Goal: Use online tool/utility: Utilize a website feature to perform a specific function

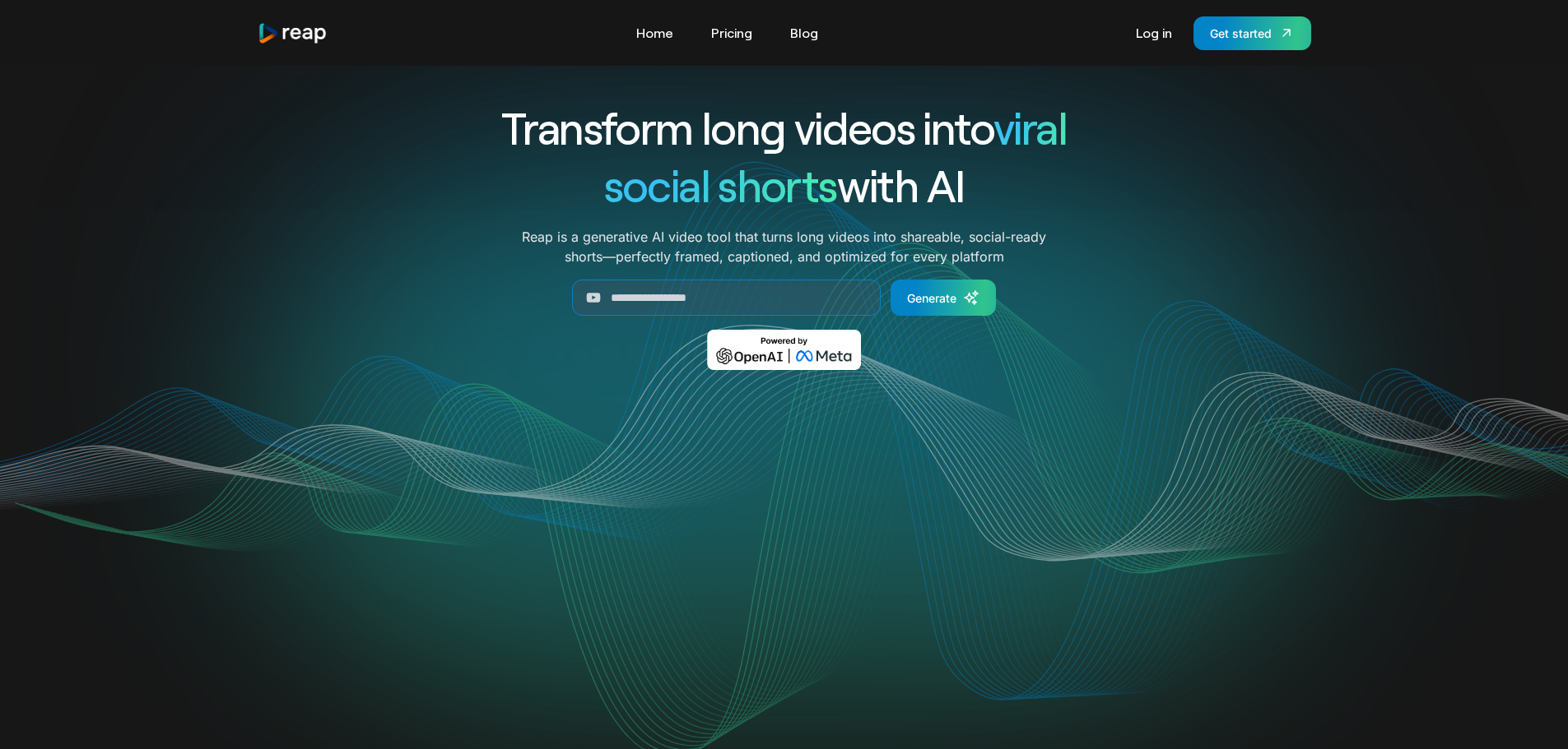
drag, startPoint x: 1556, startPoint y: 76, endPoint x: 1580, endPoint y: 61, distance: 28.3
click at [1567, 61] on html "Tools Link Five Link Six Link Seven Business Link Five Link Six Link Seven Home…" at bounding box center [784, 374] width 1568 height 749
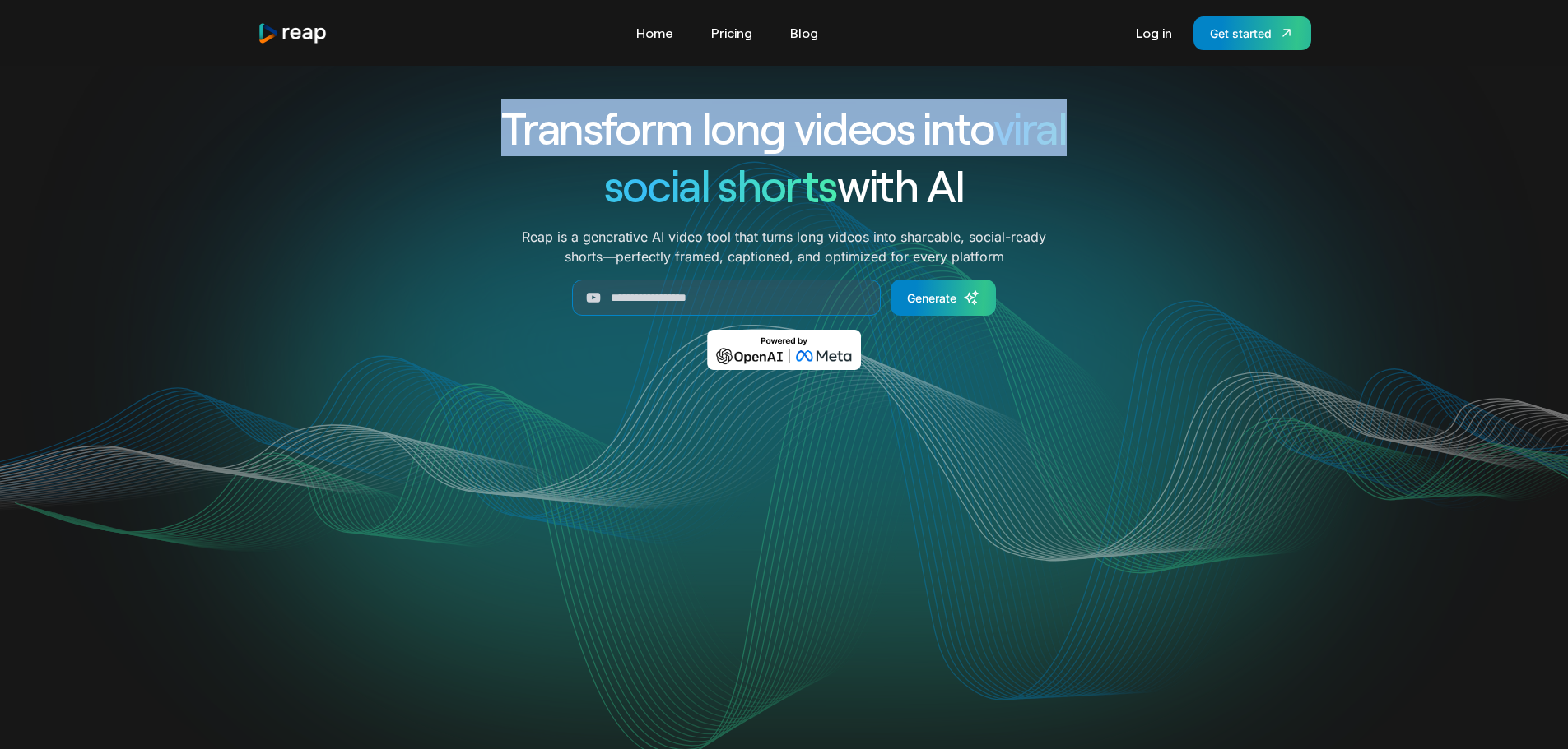
scroll to position [105, 0]
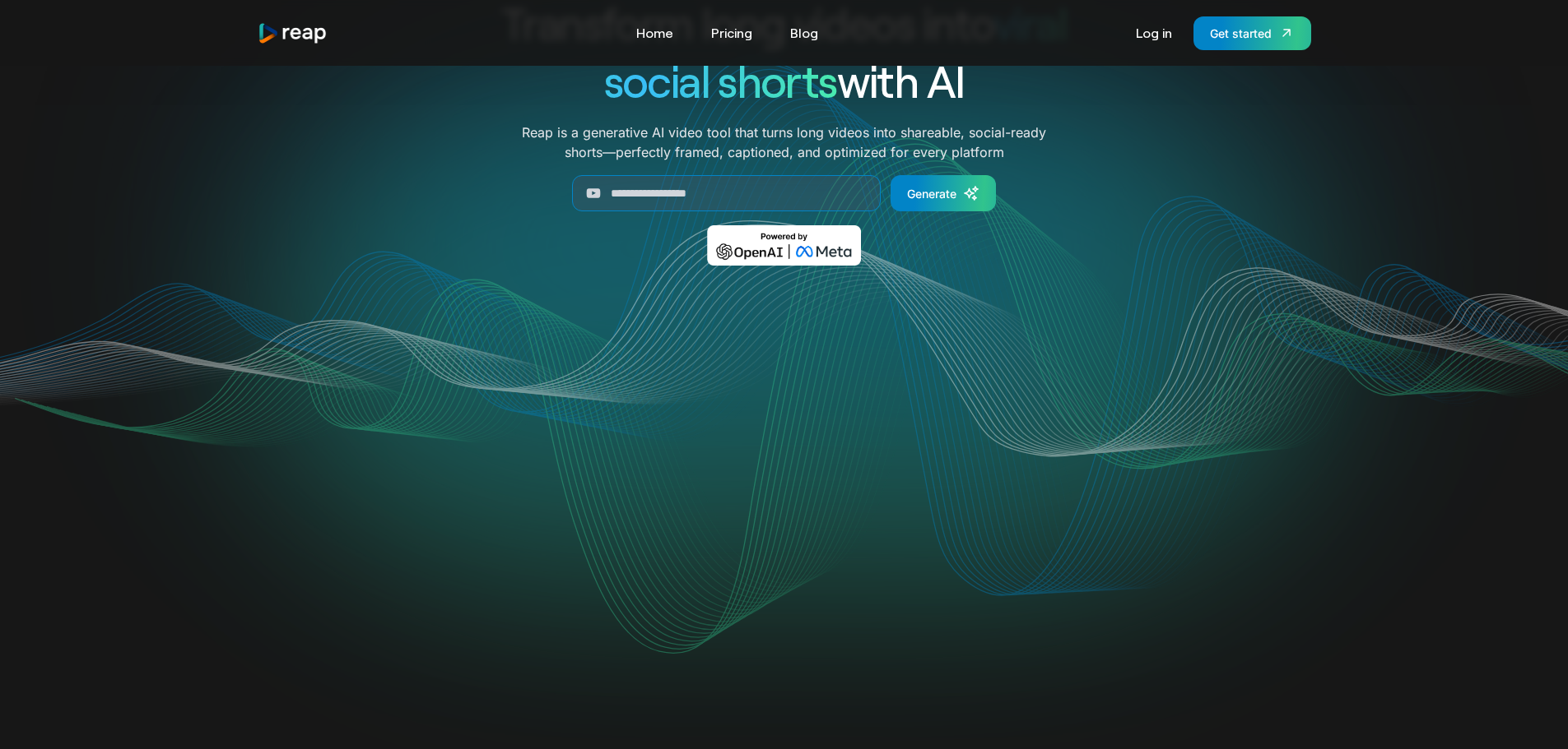
click at [1445, 129] on div "Transform long videos into viral social shorts with AI Reap is a generative AI …" at bounding box center [784, 357] width 1568 height 791
click at [811, 202] on input "Generate Form" at bounding box center [725, 192] width 308 height 36
paste input "**********"
type input "**********"
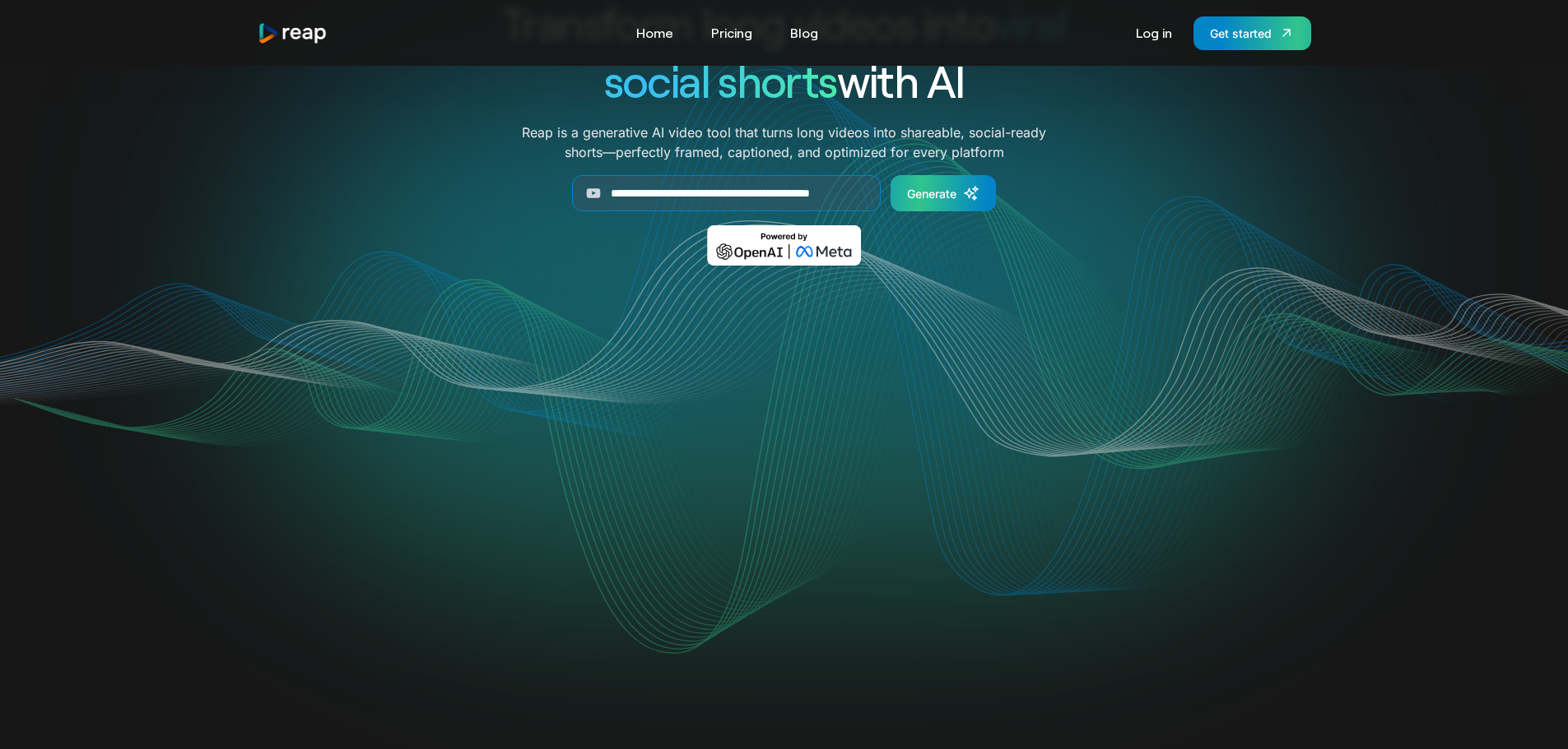
scroll to position [0, 0]
click at [965, 182] on link "Generate" at bounding box center [943, 192] width 105 height 36
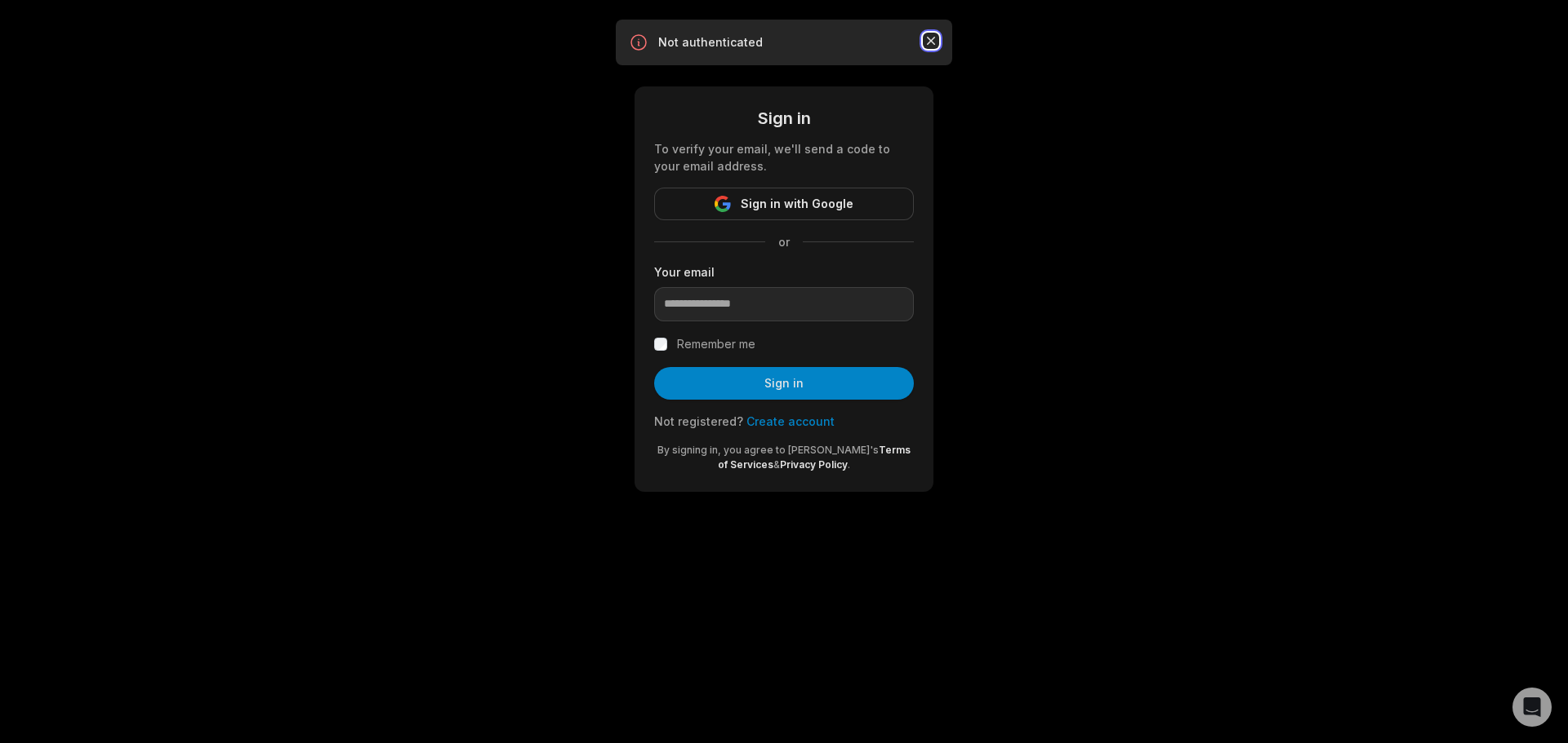
click at [924, 42] on icon "button" at bounding box center [931, 40] width 16 height 16
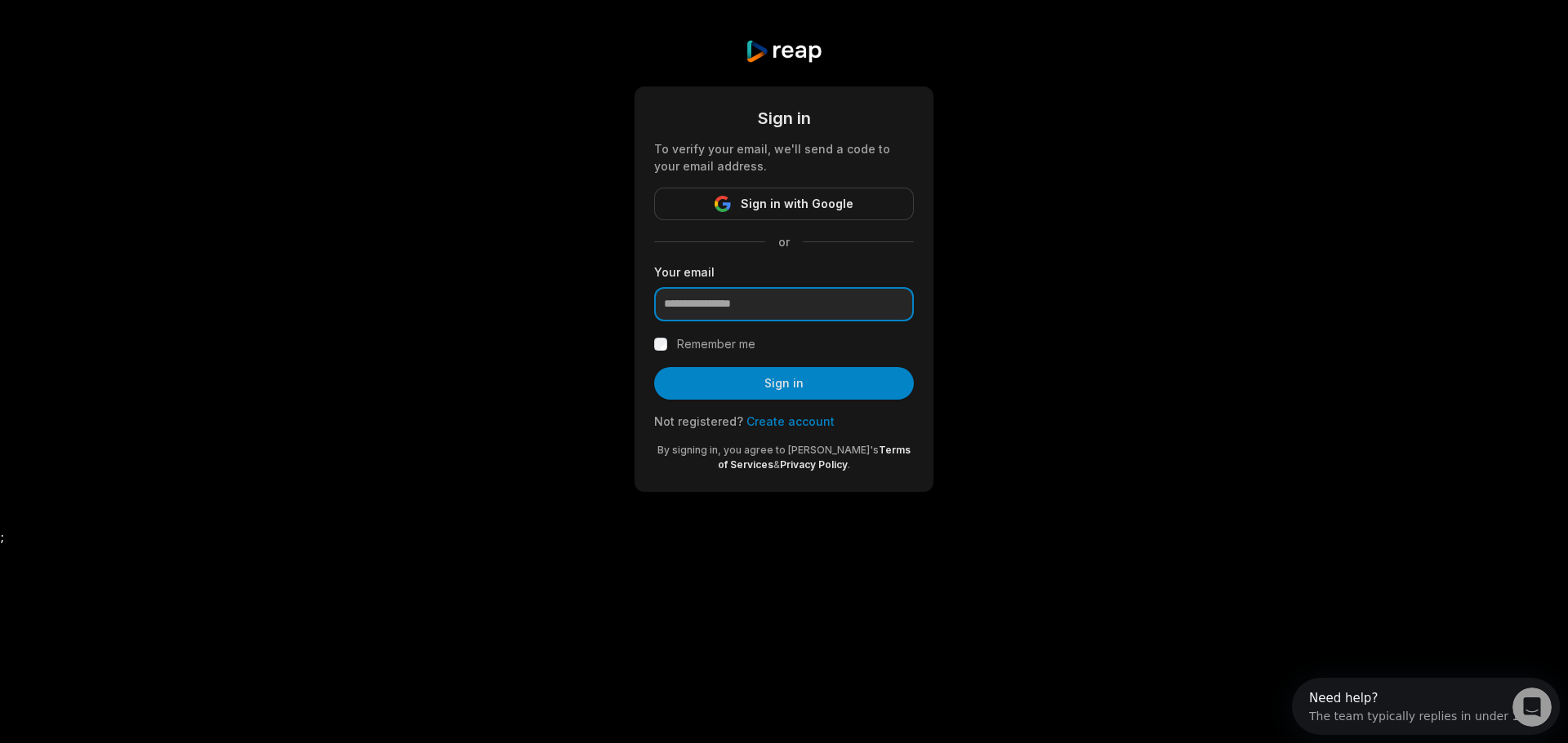
click at [746, 301] on input "email" at bounding box center [783, 305] width 259 height 35
paste input "**********"
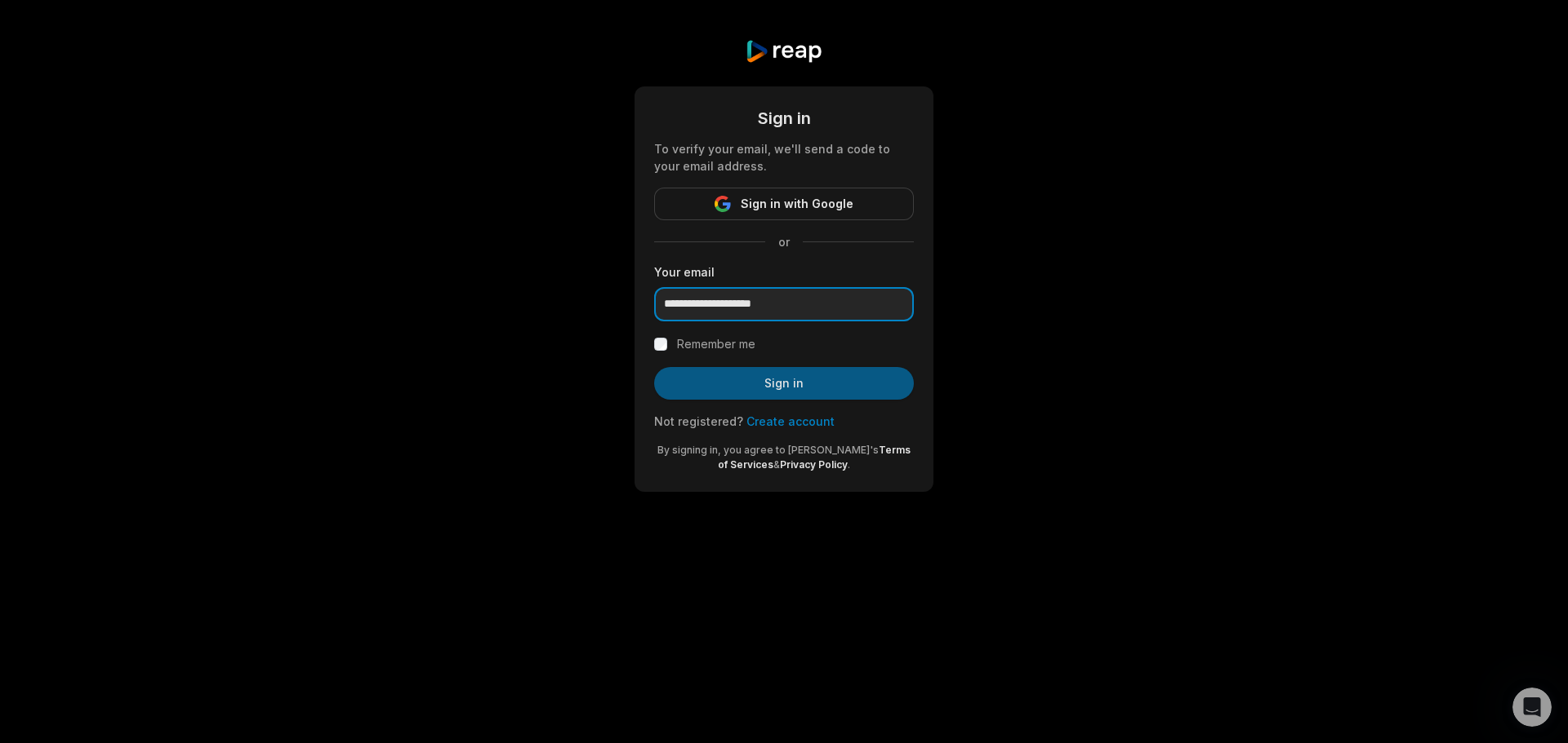
type input "**********"
click at [739, 381] on button "Sign in" at bounding box center [783, 384] width 259 height 33
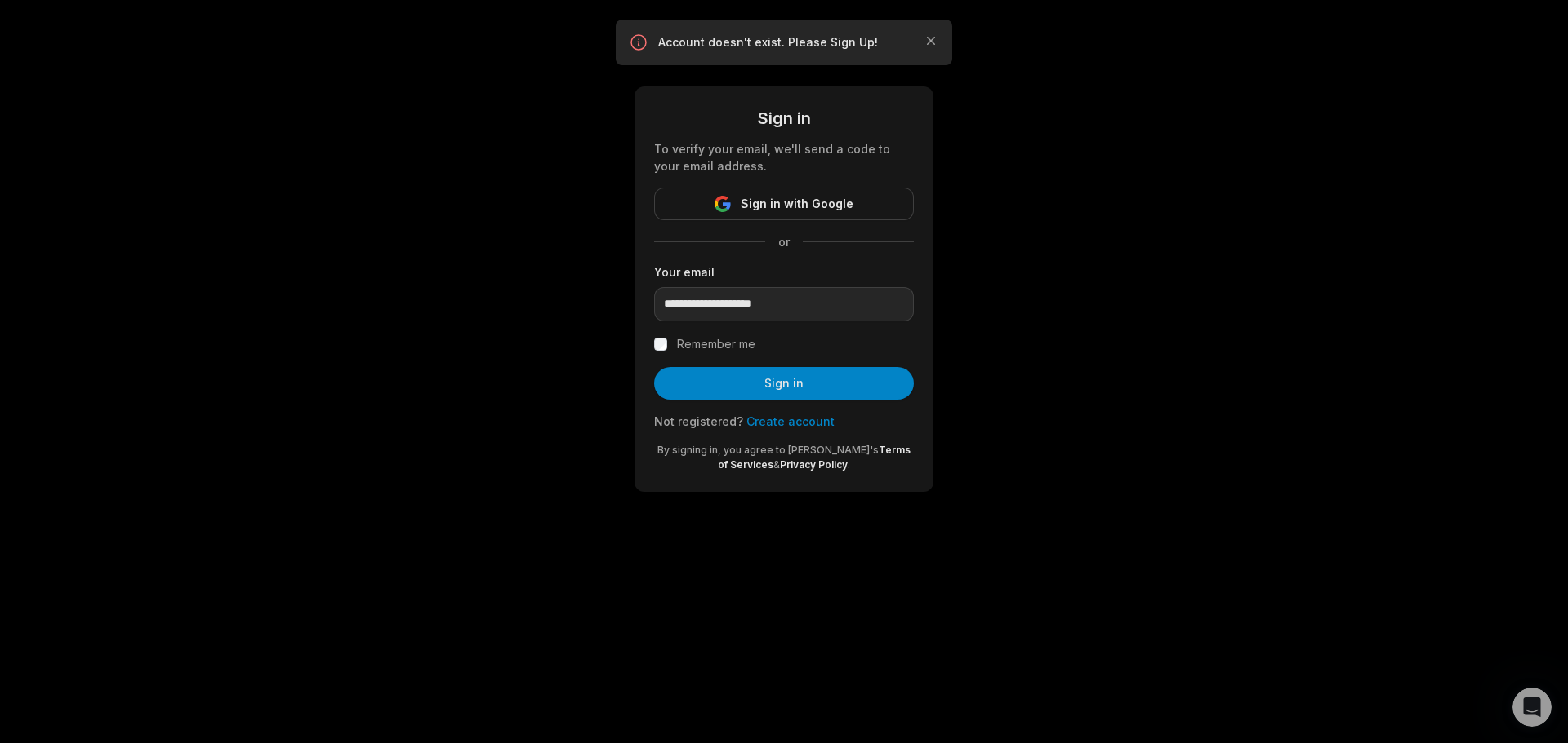
click at [921, 33] on div "Account doesn't exist. Please Sign Up! Close" at bounding box center [784, 42] width 311 height 19
click at [930, 39] on icon "button" at bounding box center [931, 40] width 16 height 16
click at [766, 417] on link "Create account" at bounding box center [790, 421] width 88 height 13
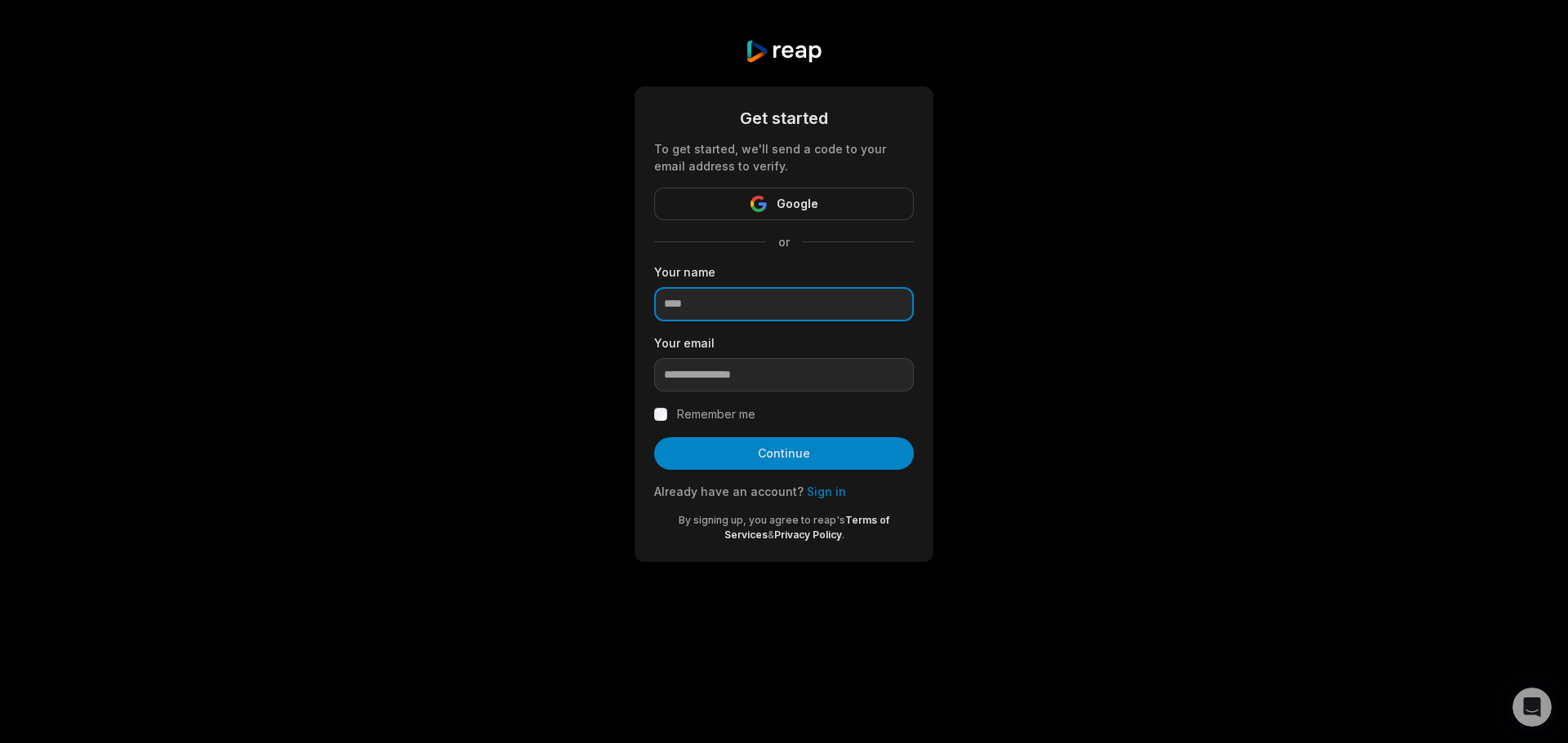
click at [750, 305] on input at bounding box center [783, 305] width 259 height 35
type input "****"
click at [710, 371] on input "email" at bounding box center [783, 376] width 259 height 35
paste input "**********"
type input "**********"
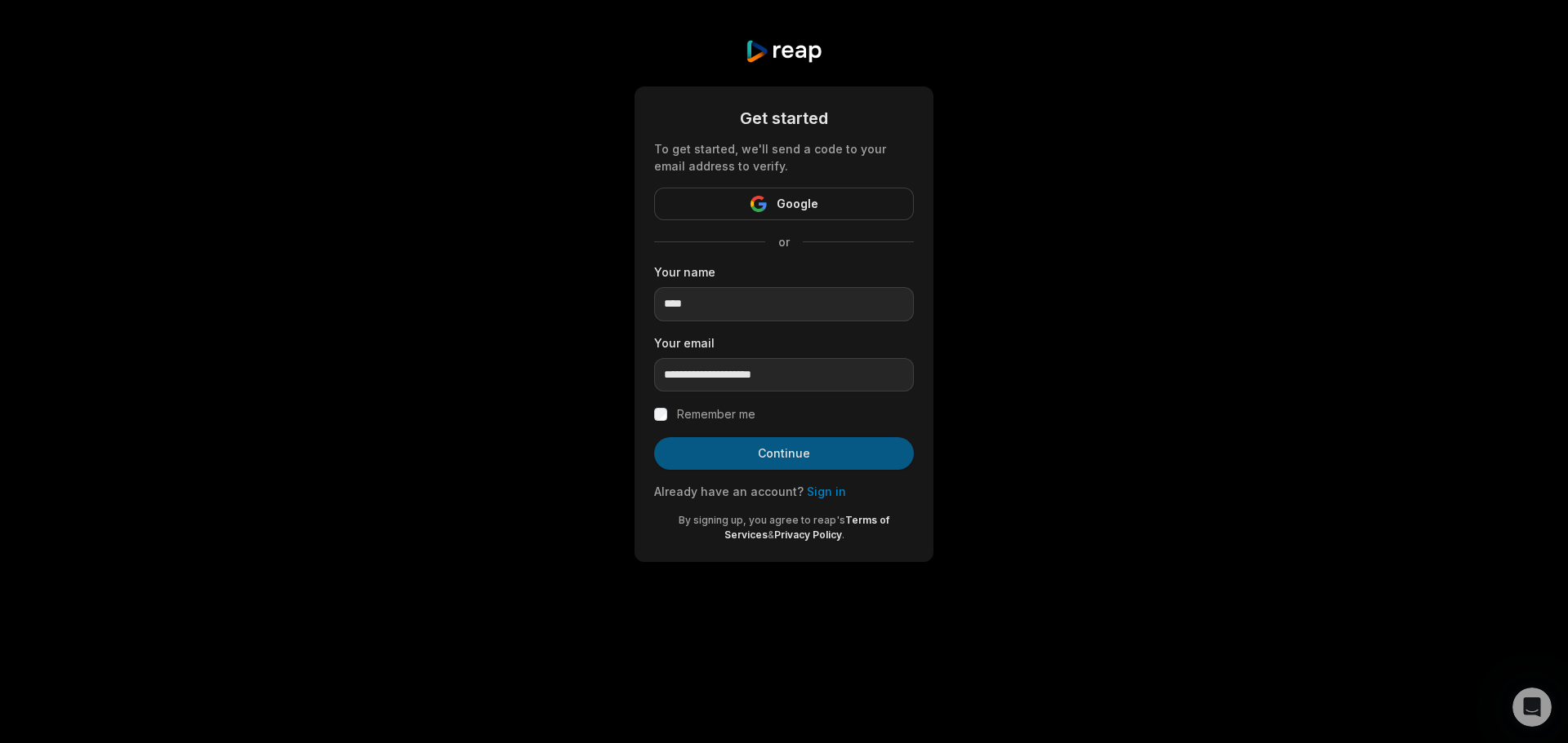
click at [720, 445] on button "Continue" at bounding box center [783, 454] width 259 height 33
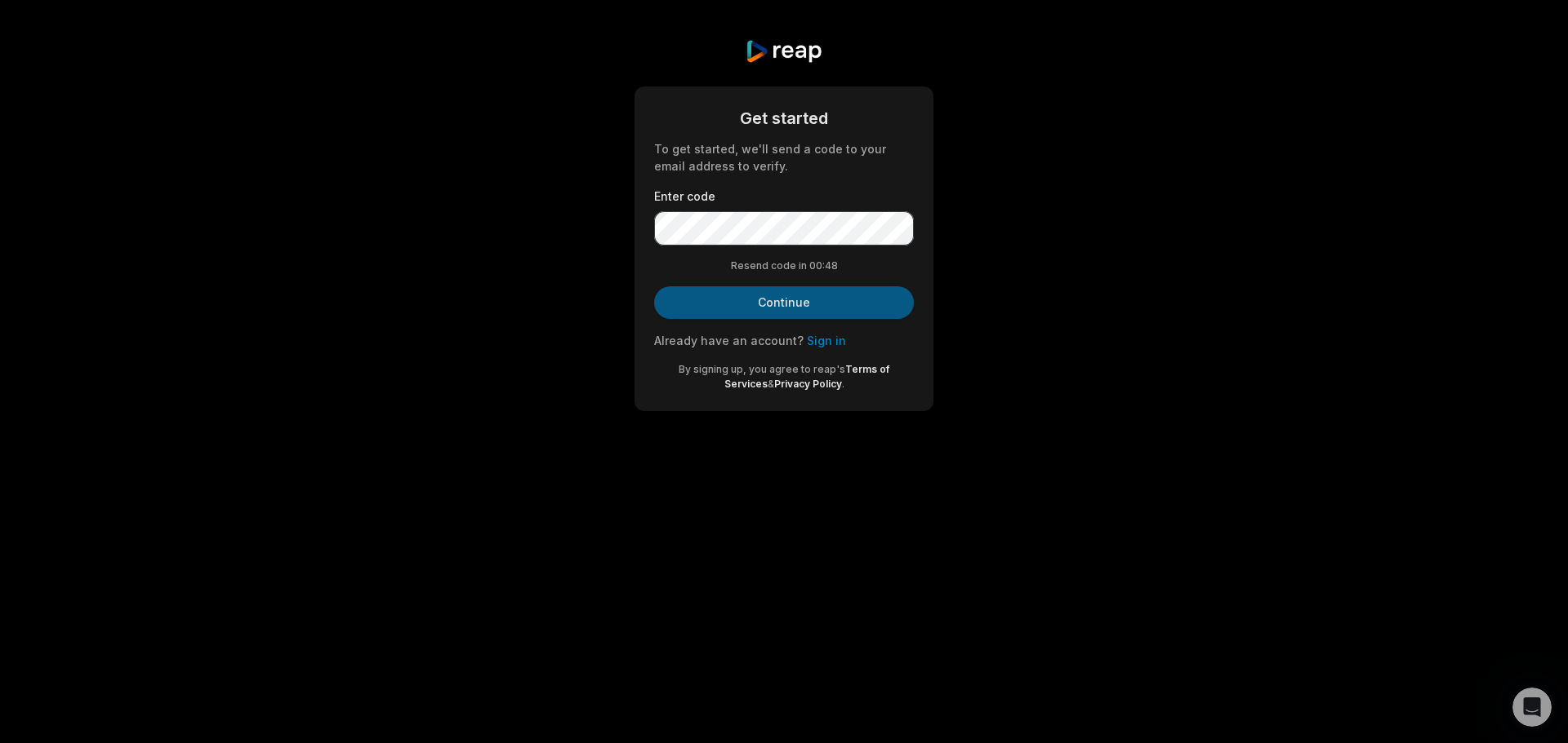
click at [787, 297] on button "Continue" at bounding box center [783, 303] width 259 height 33
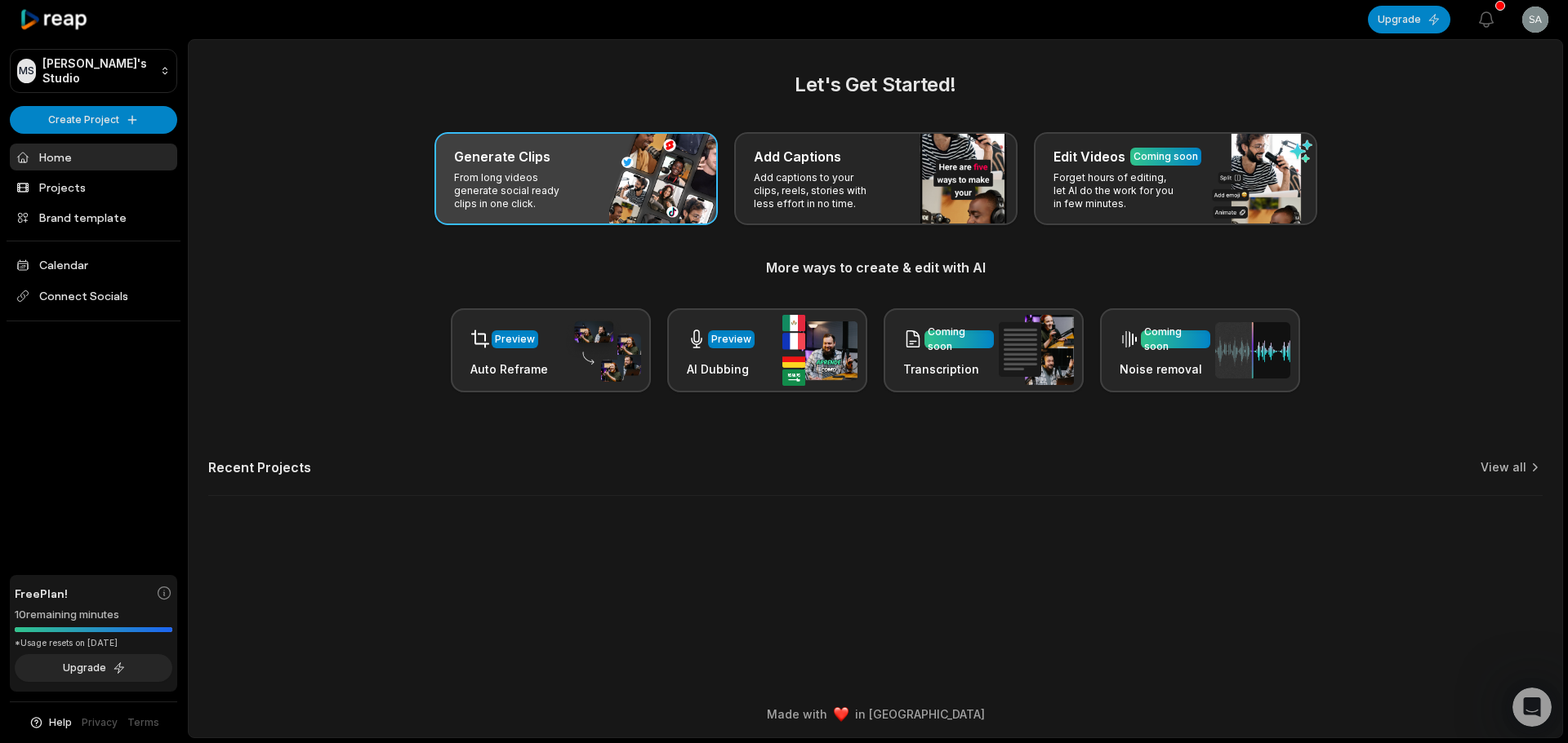
click at [564, 155] on div "Generate Clips" at bounding box center [576, 156] width 244 height 19
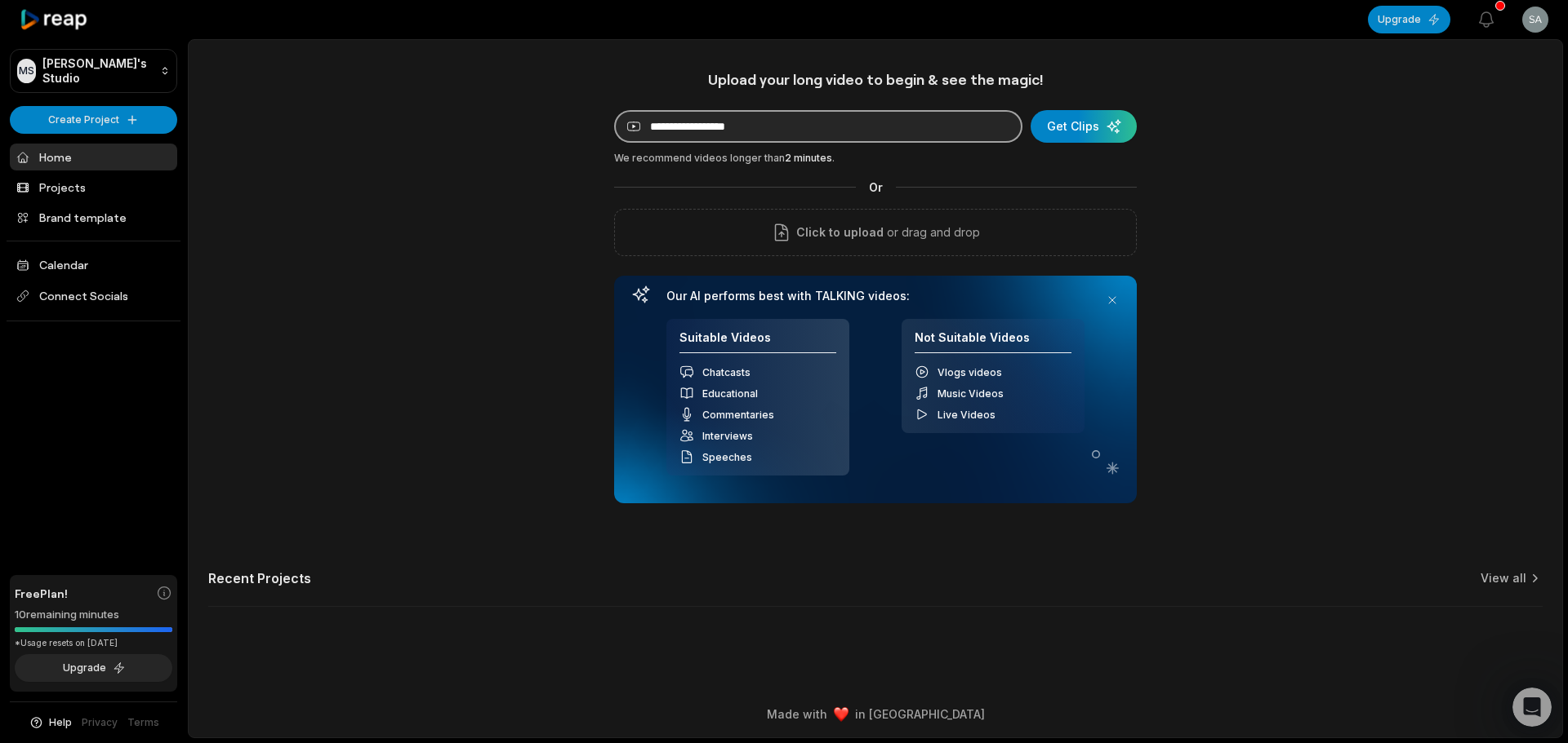
click at [772, 119] on input at bounding box center [818, 126] width 408 height 33
click at [772, 130] on input at bounding box center [818, 126] width 408 height 33
paste input "**********"
type input "**********"
click at [1066, 124] on div "submit" at bounding box center [1083, 126] width 106 height 33
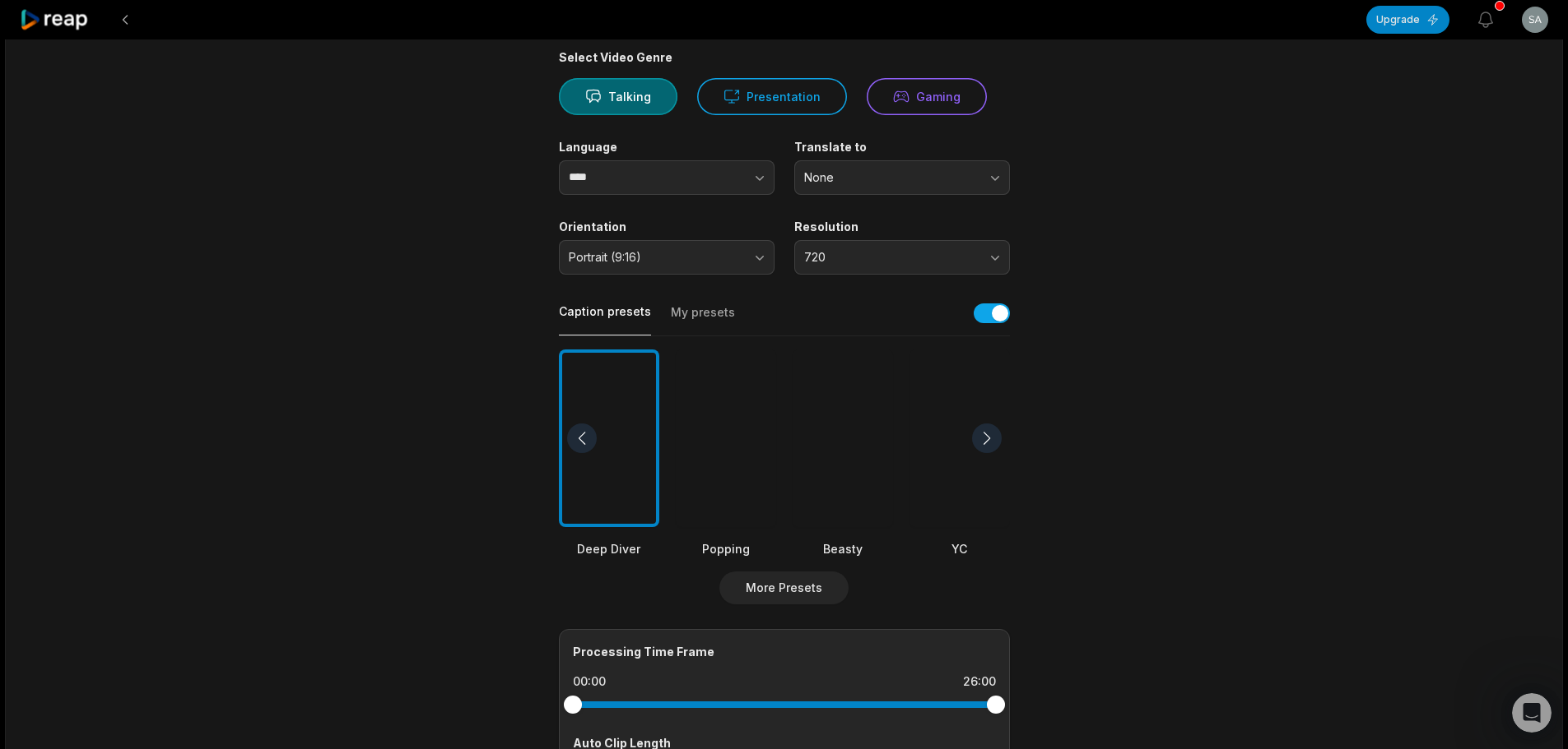
scroll to position [155, 0]
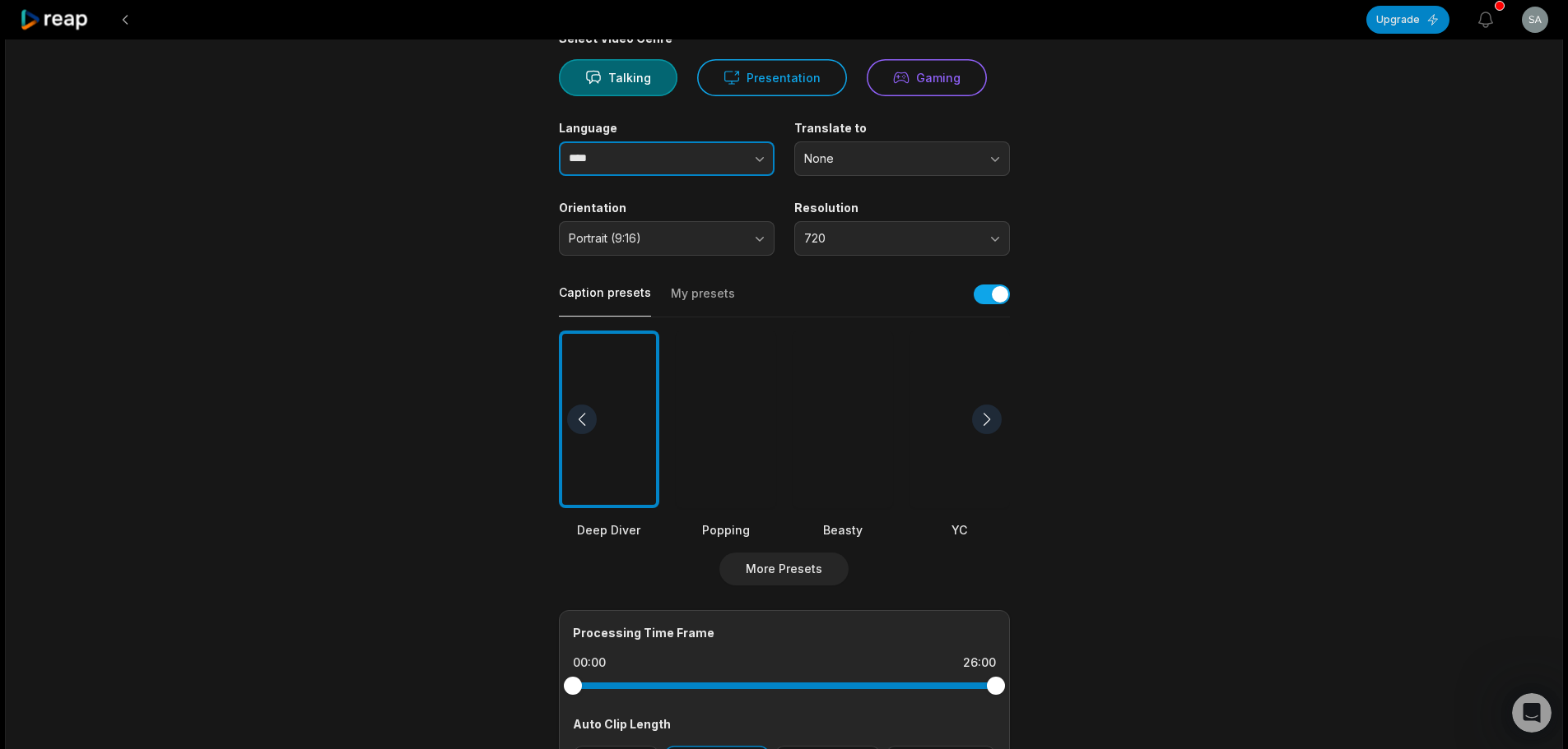
click at [673, 163] on input "****" at bounding box center [667, 159] width 216 height 35
click at [727, 450] on div at bounding box center [725, 420] width 100 height 179
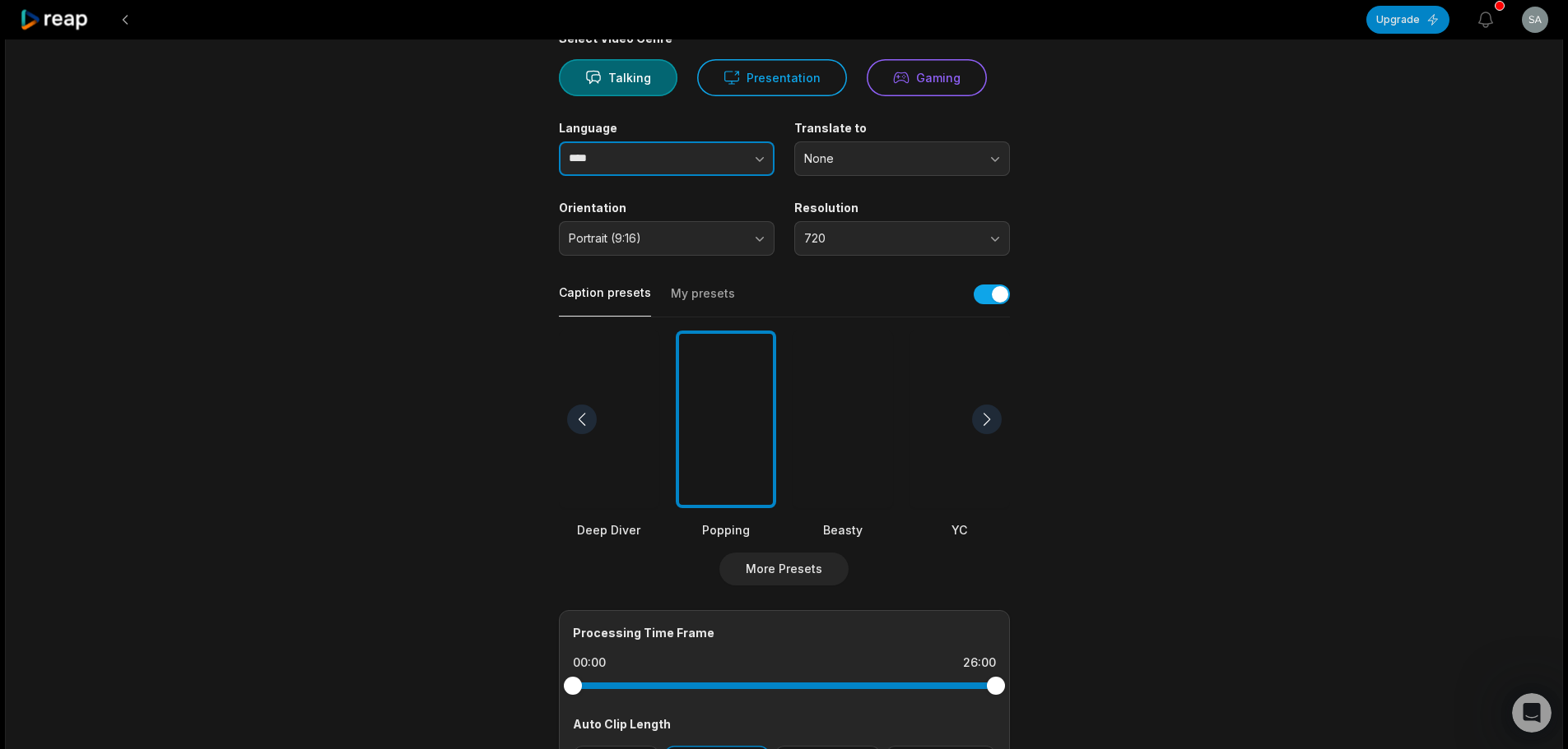
click at [680, 157] on button "button" at bounding box center [726, 159] width 94 height 35
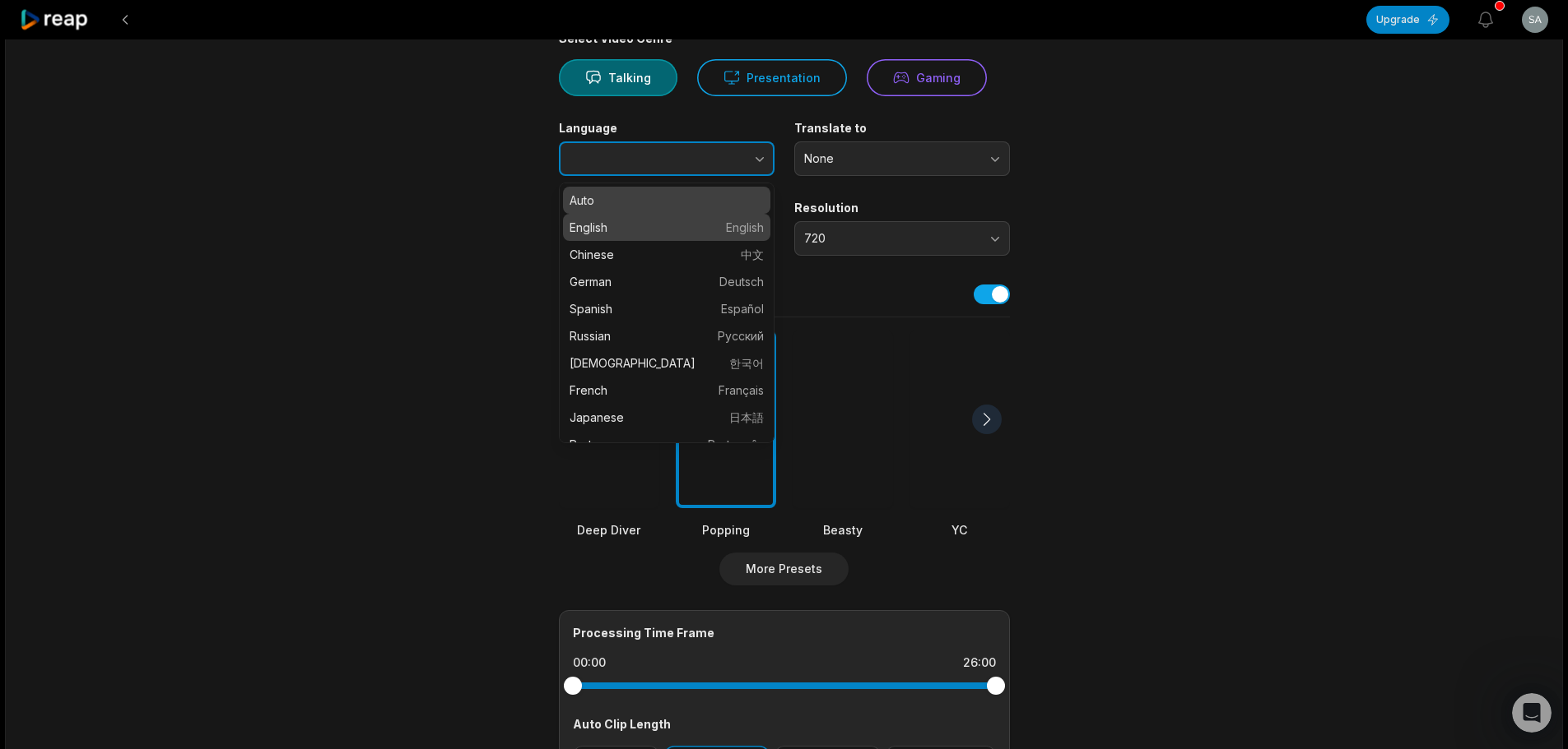
type input "*******"
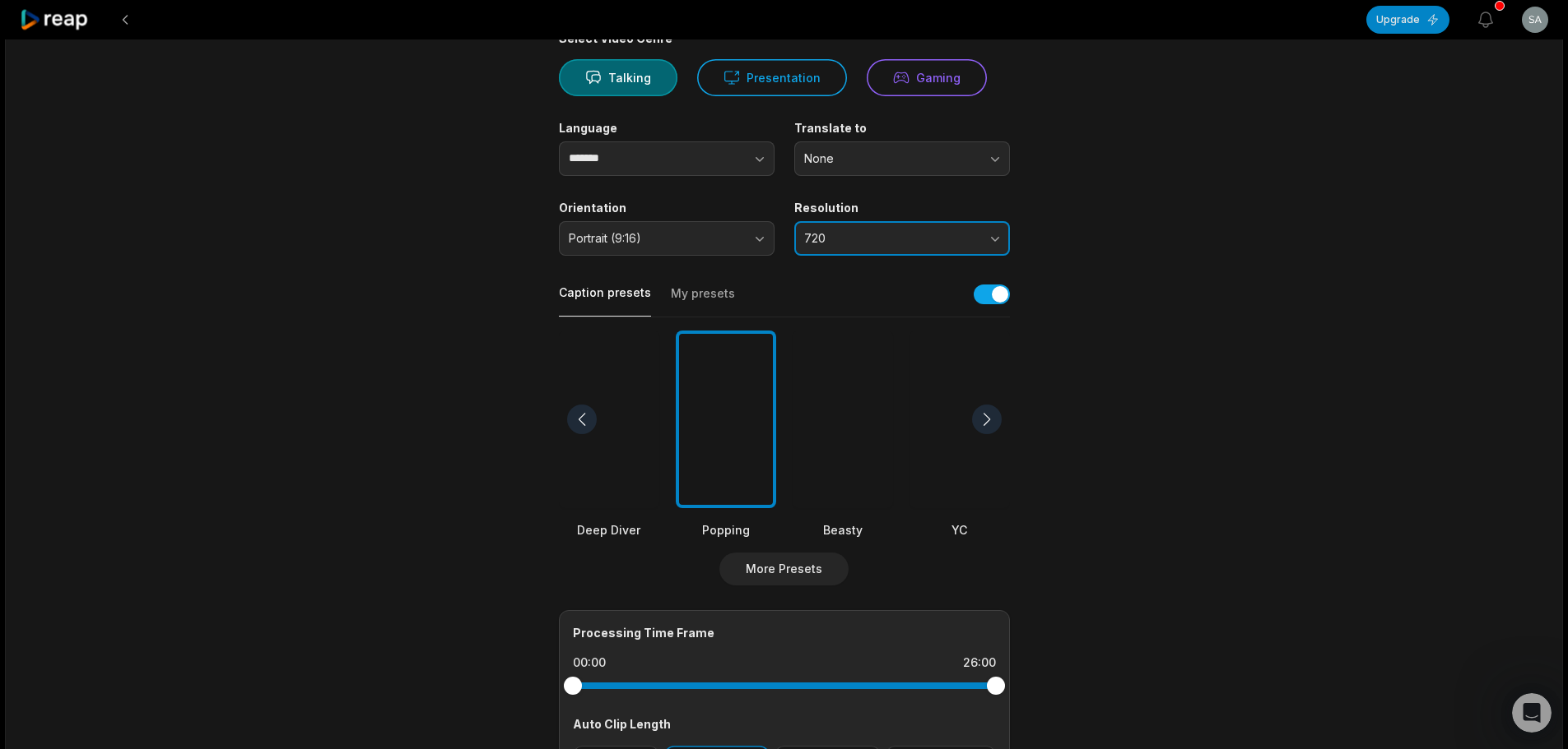
click at [855, 227] on button "720" at bounding box center [902, 239] width 216 height 35
click at [888, 238] on span "720" at bounding box center [890, 238] width 173 height 15
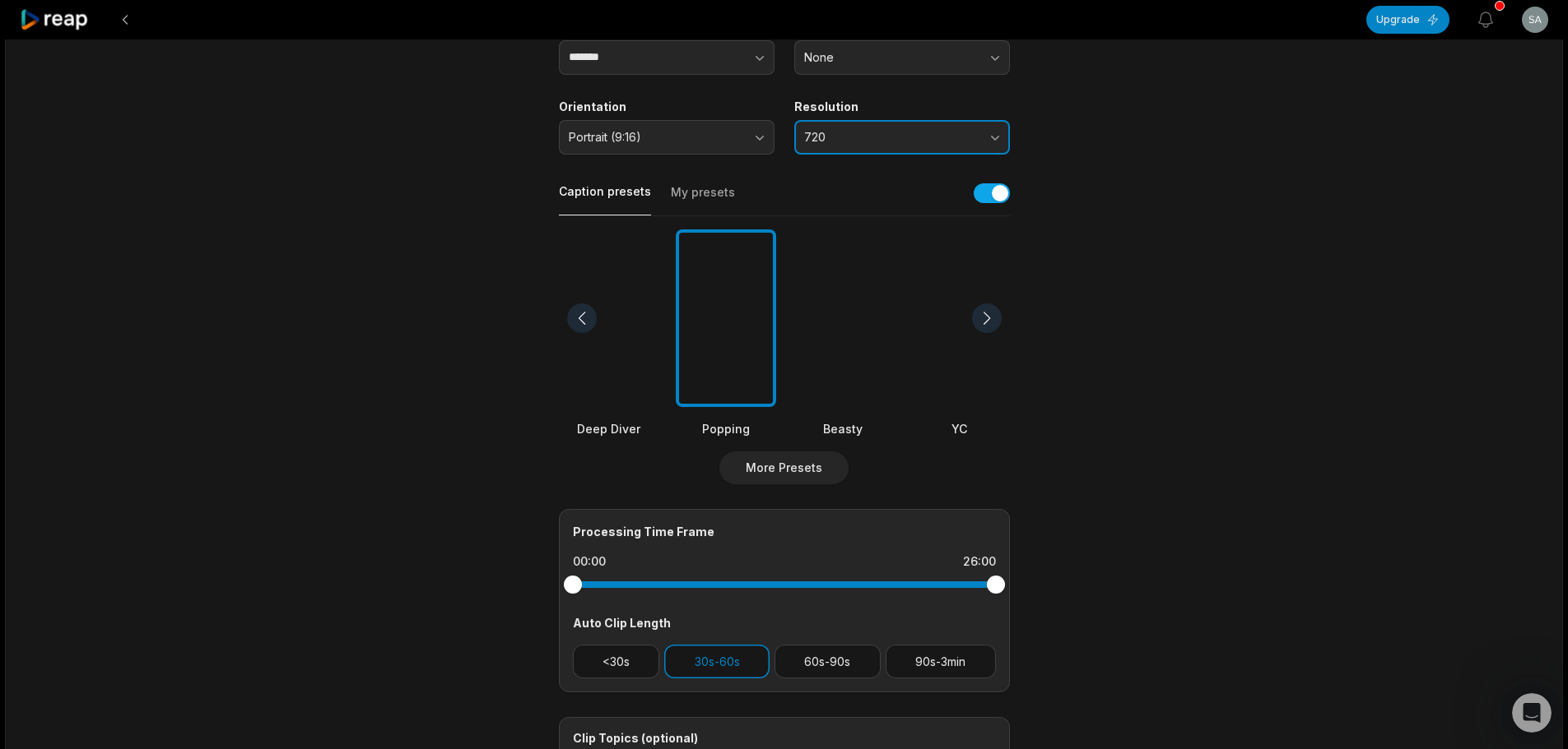
scroll to position [257, 0]
click at [986, 313] on div at bounding box center [987, 318] width 29 height 29
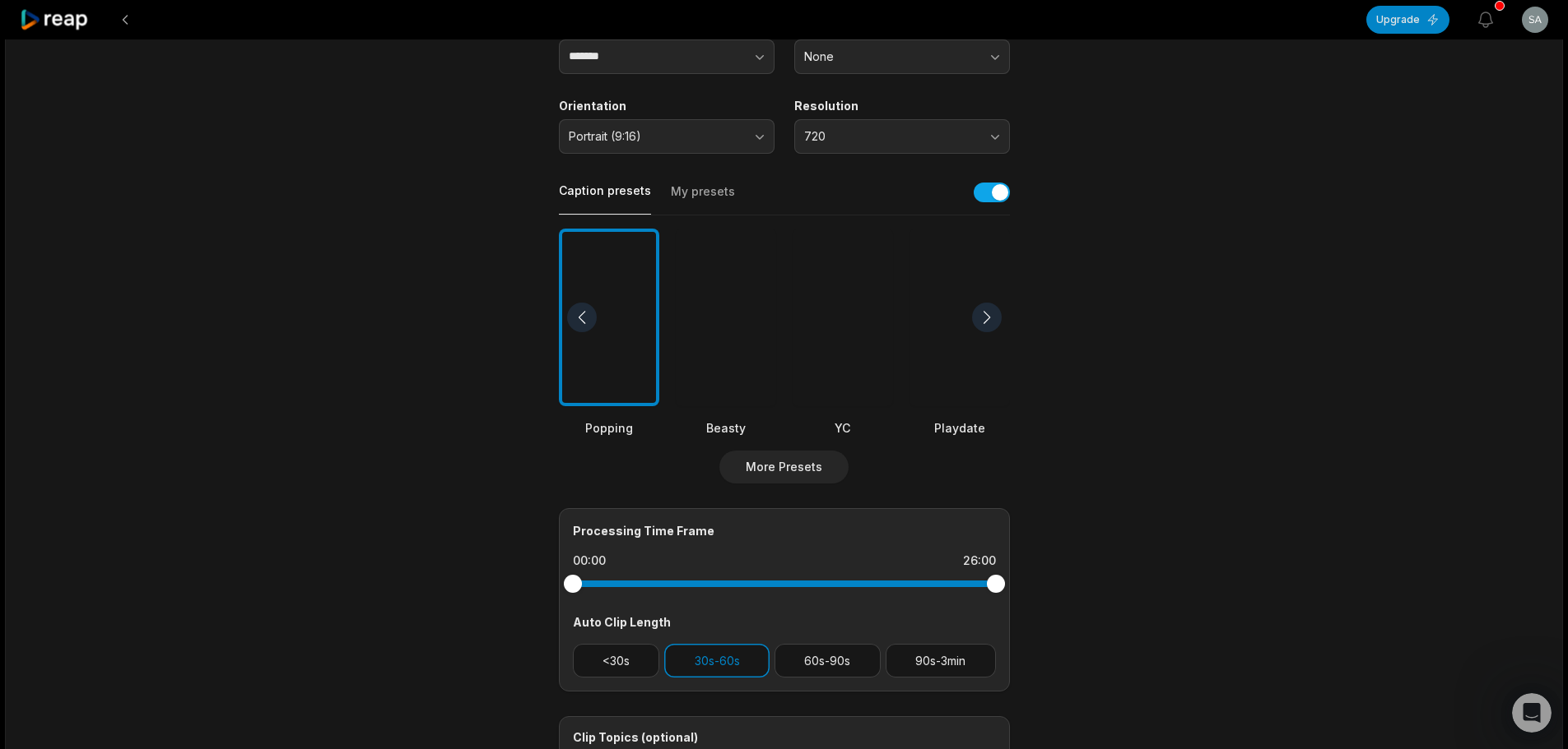
click at [986, 313] on div at bounding box center [987, 318] width 29 height 29
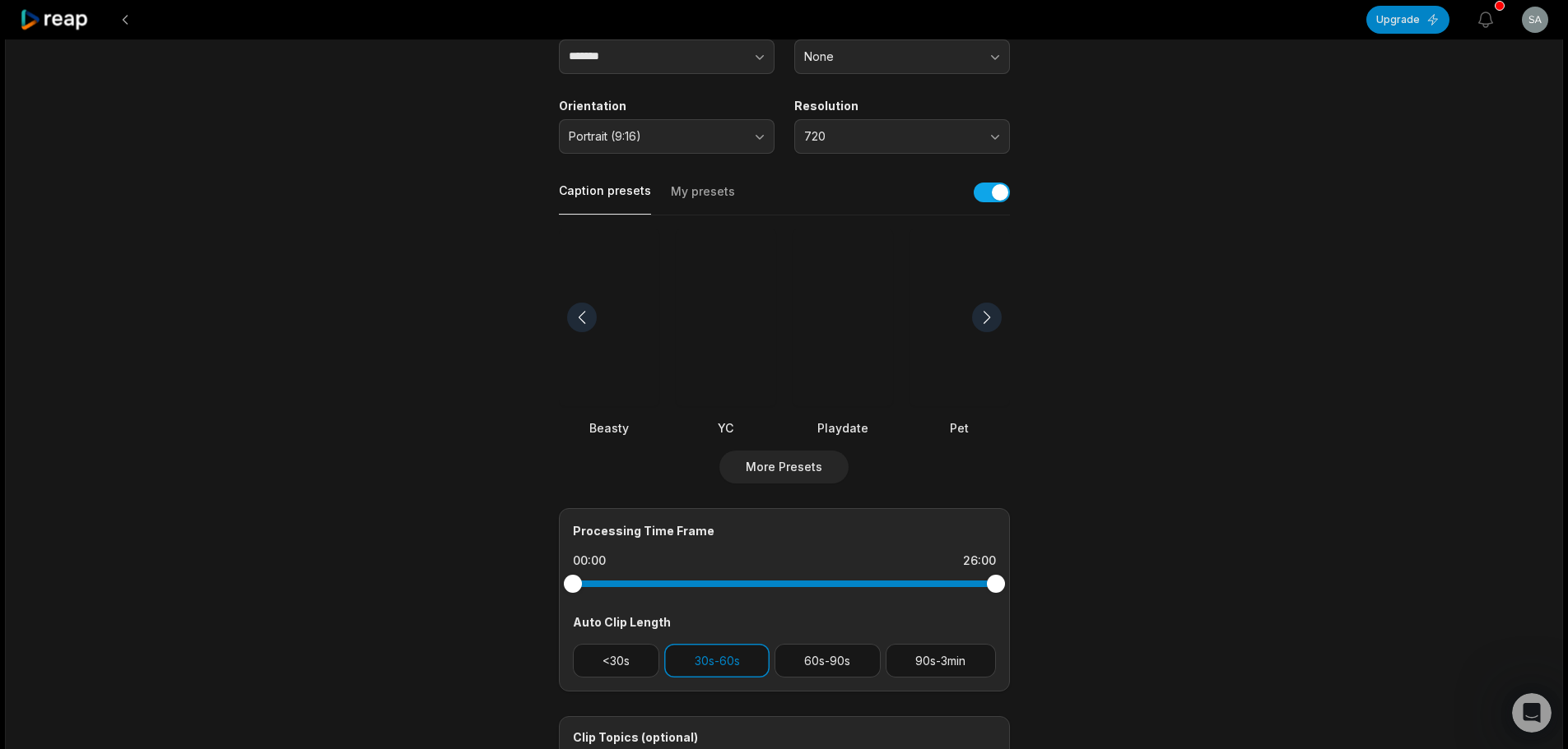
click at [986, 313] on div at bounding box center [987, 318] width 29 height 29
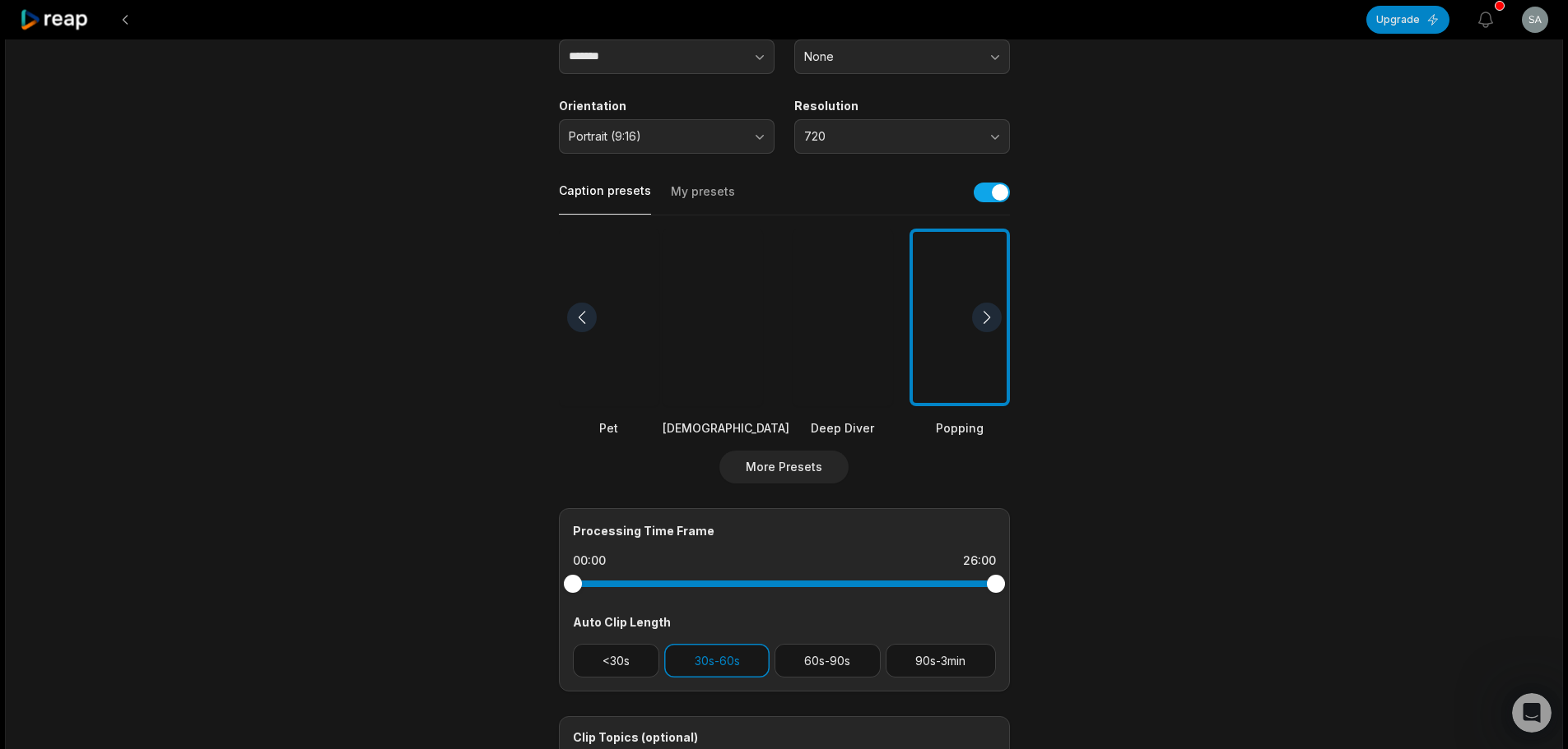
click at [986, 313] on div at bounding box center [987, 318] width 29 height 29
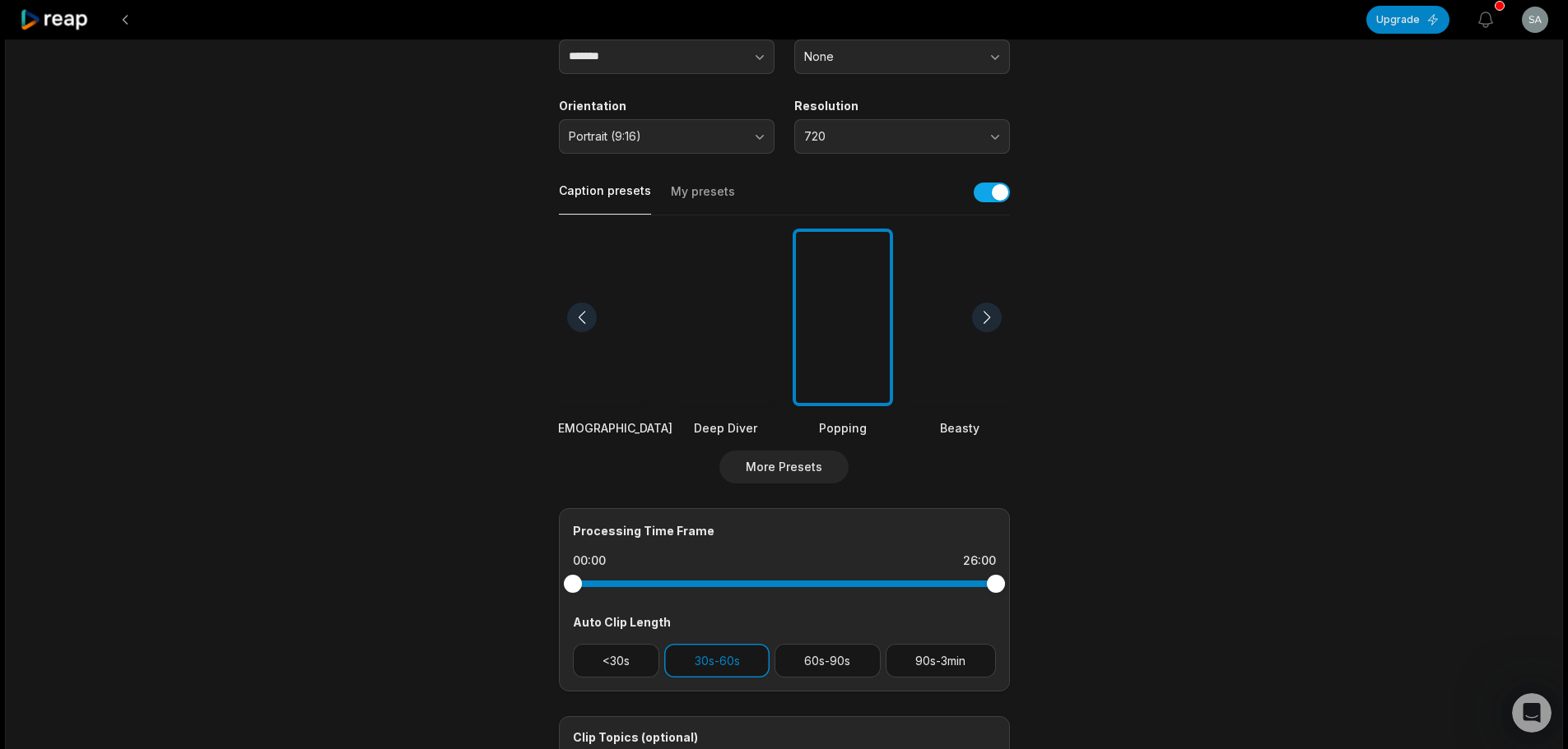
click at [986, 313] on div at bounding box center [987, 318] width 29 height 29
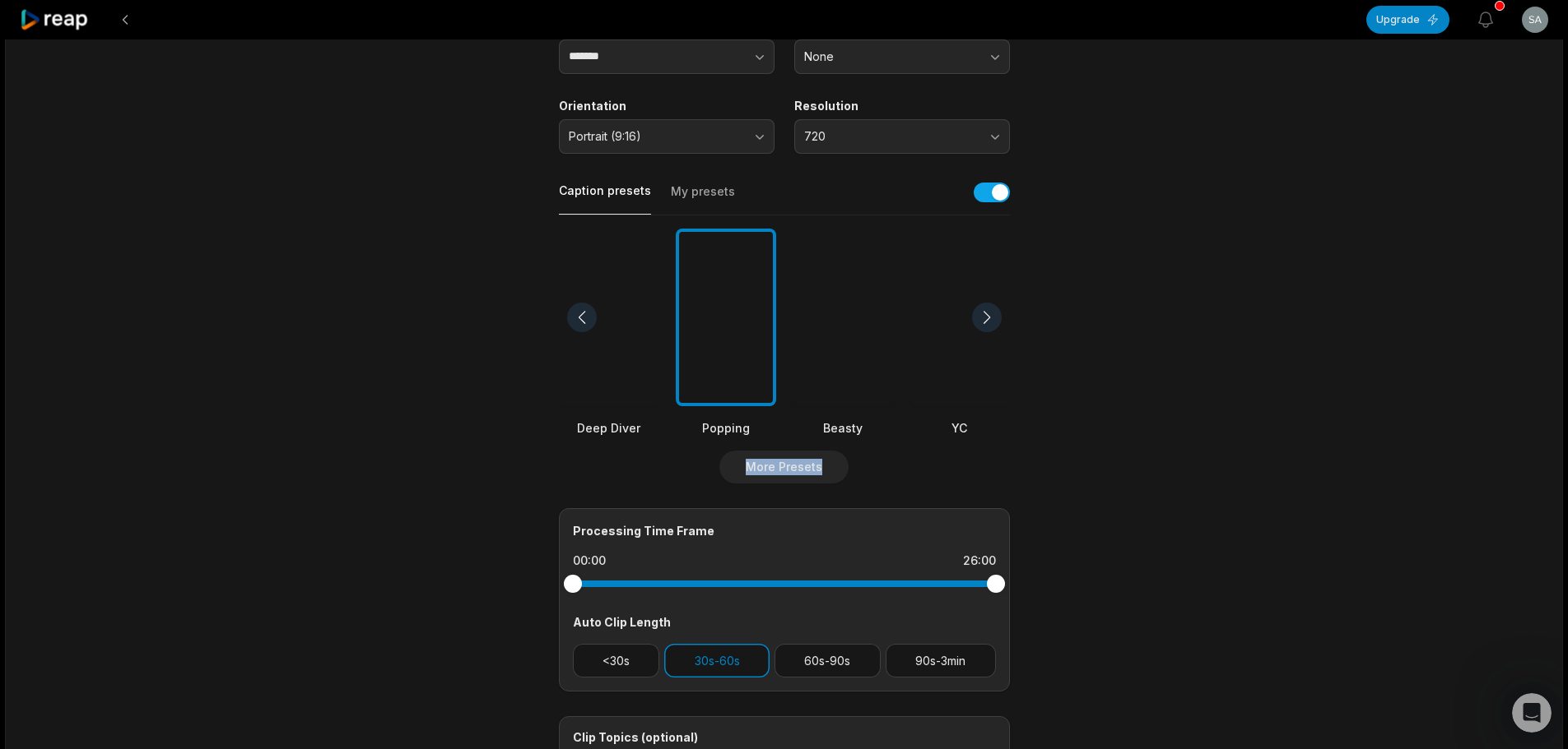
drag, startPoint x: 1564, startPoint y: 341, endPoint x: 1580, endPoint y: 481, distance: 140.9
click at [1568, 481] on html "Upgrade View notifications Open user menu 26:00 The Deeper You Go, The Creepier…" at bounding box center [784, 117] width 1568 height 749
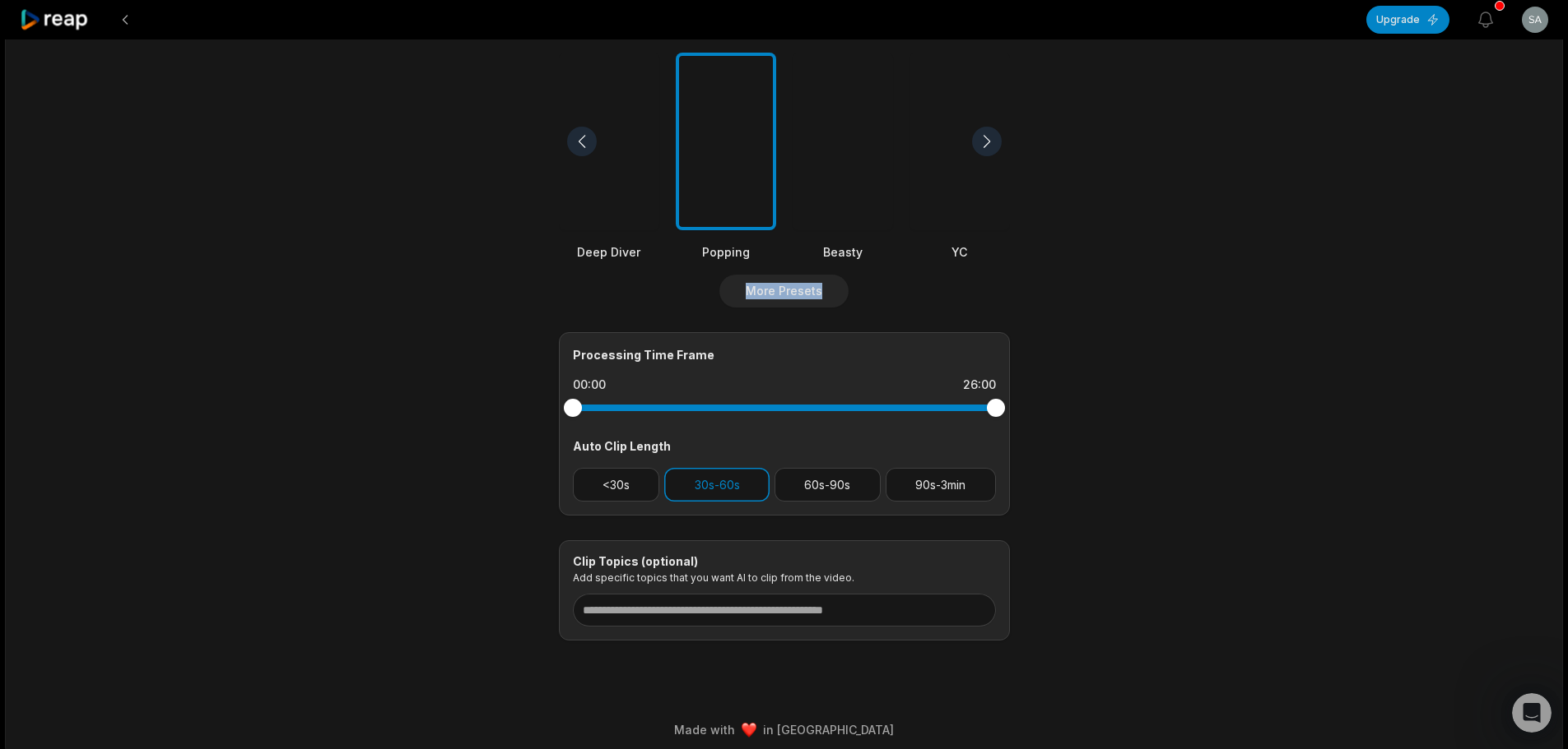
scroll to position [443, 0]
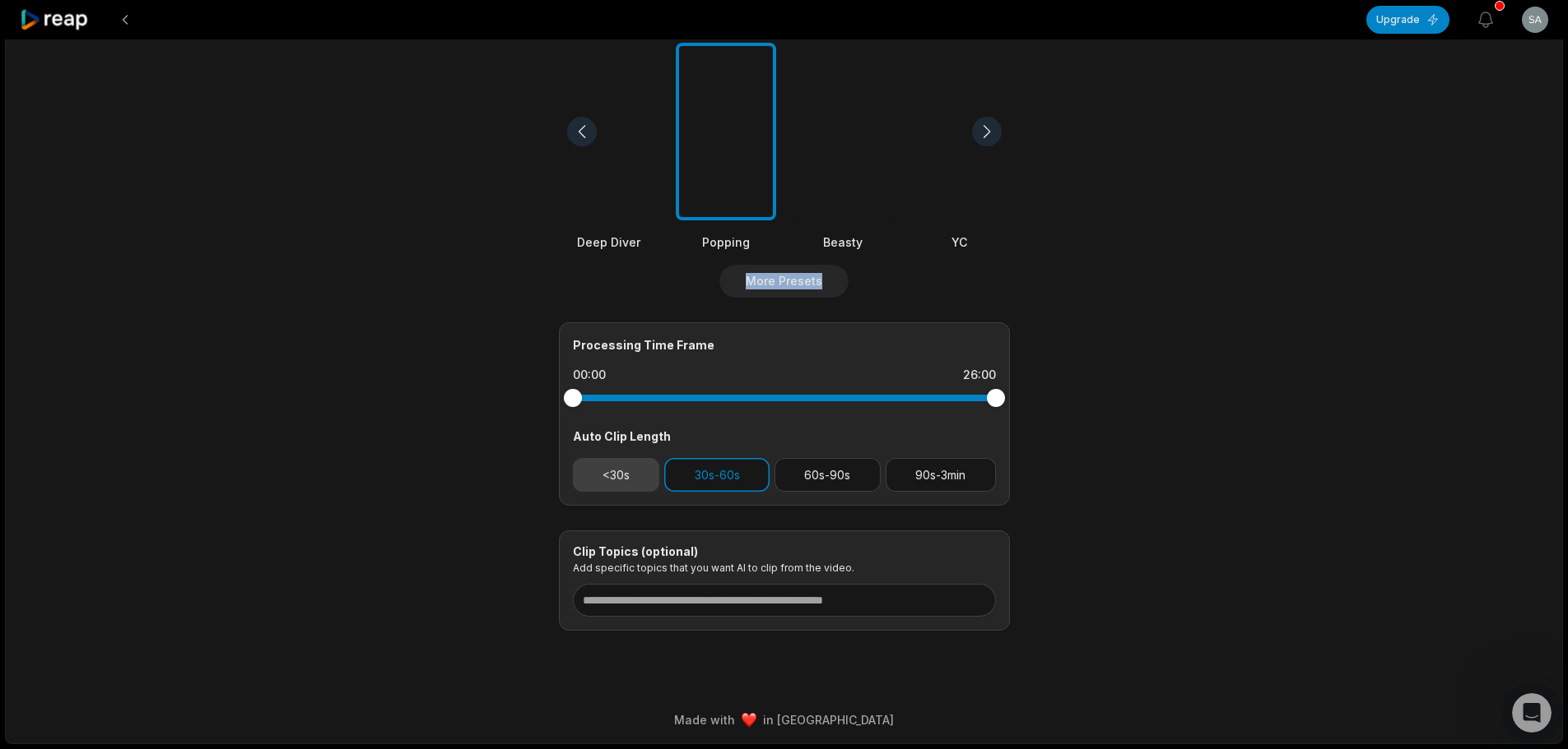
click at [611, 469] on button "<30s" at bounding box center [616, 475] width 87 height 34
click at [717, 469] on button "30s-60s" at bounding box center [716, 475] width 105 height 34
click at [608, 470] on button "<30s" at bounding box center [616, 475] width 87 height 34
click at [703, 480] on button "30s-60s" at bounding box center [716, 475] width 105 height 34
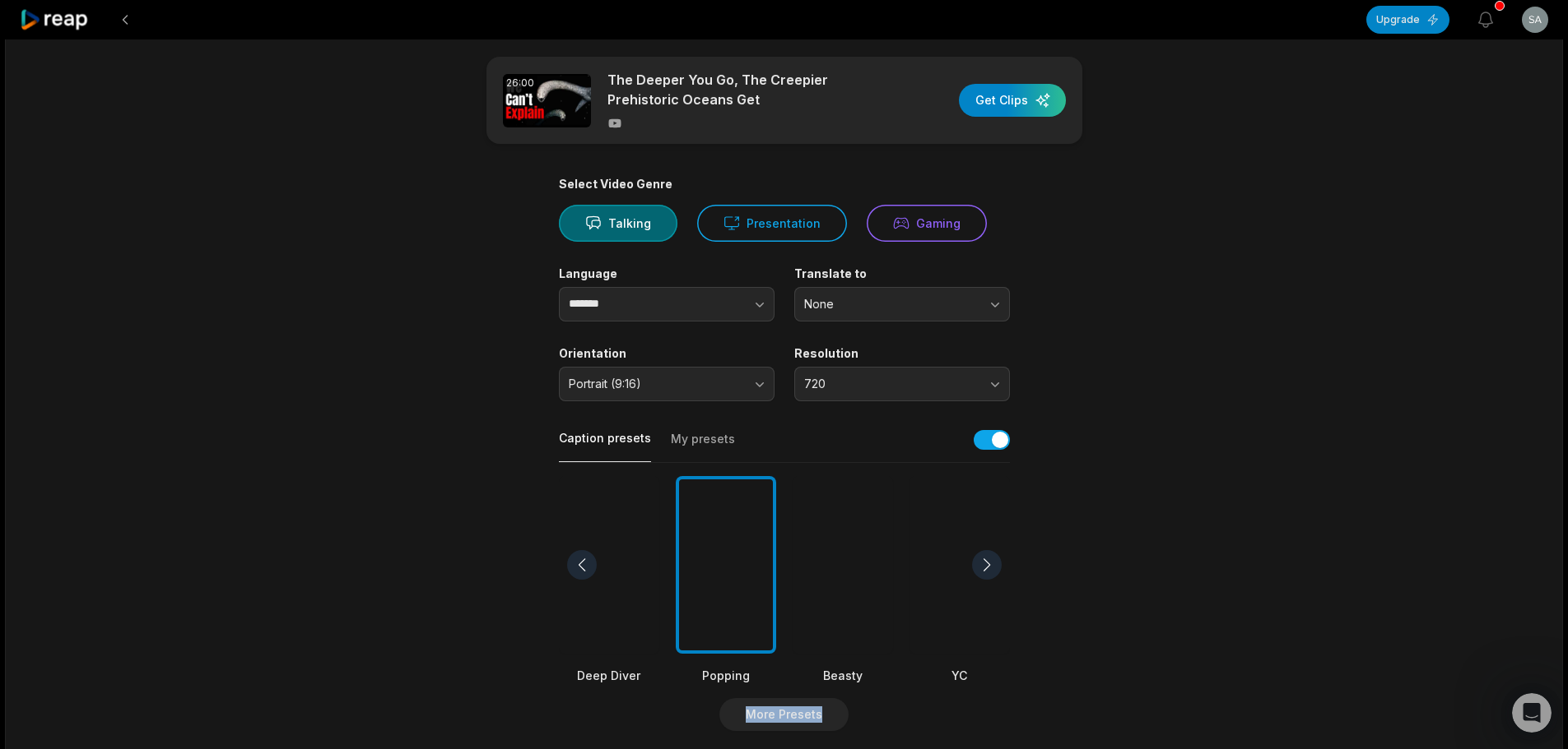
scroll to position [0, 0]
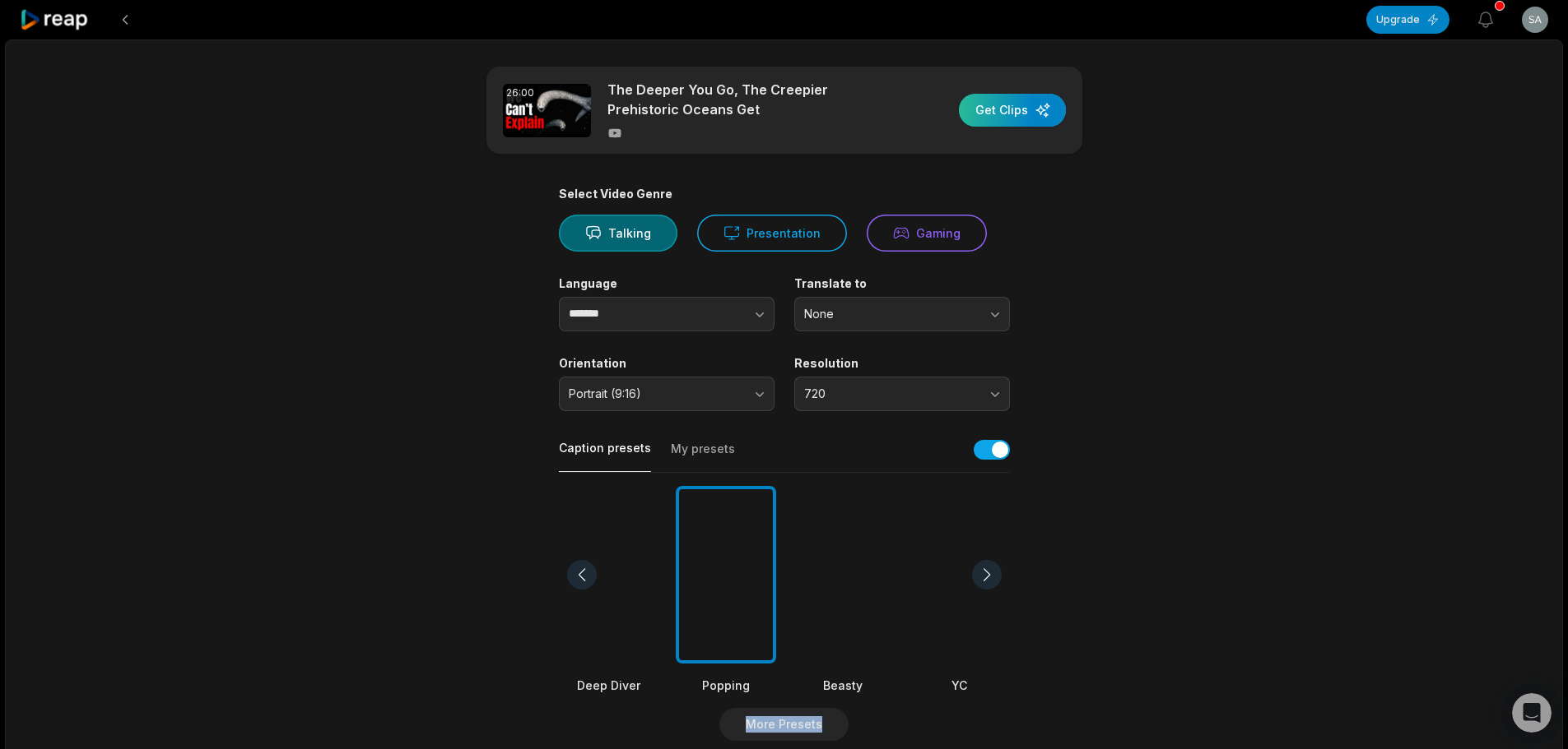
click at [1022, 116] on div "button" at bounding box center [1012, 111] width 107 height 33
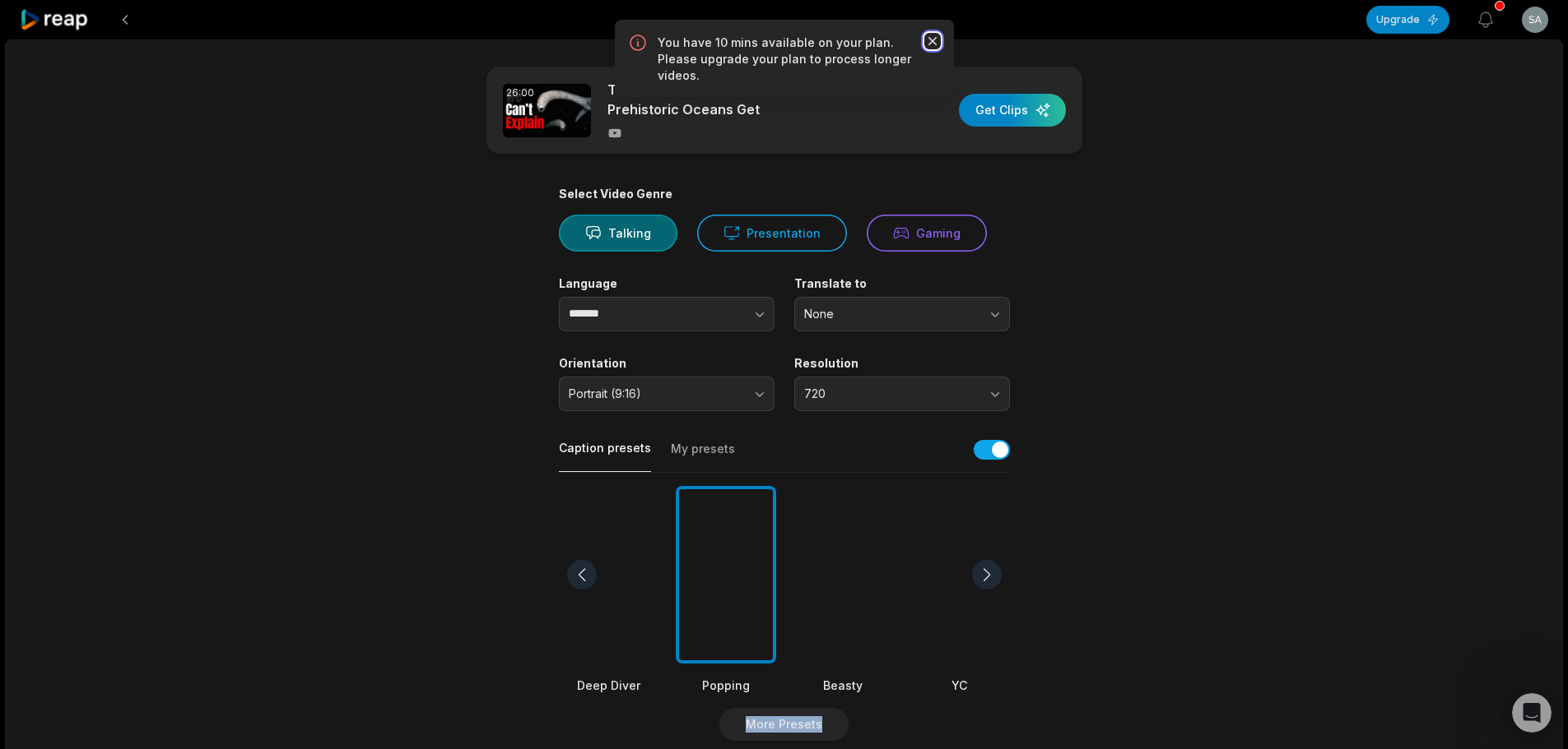
click at [931, 45] on icon "button" at bounding box center [932, 41] width 17 height 17
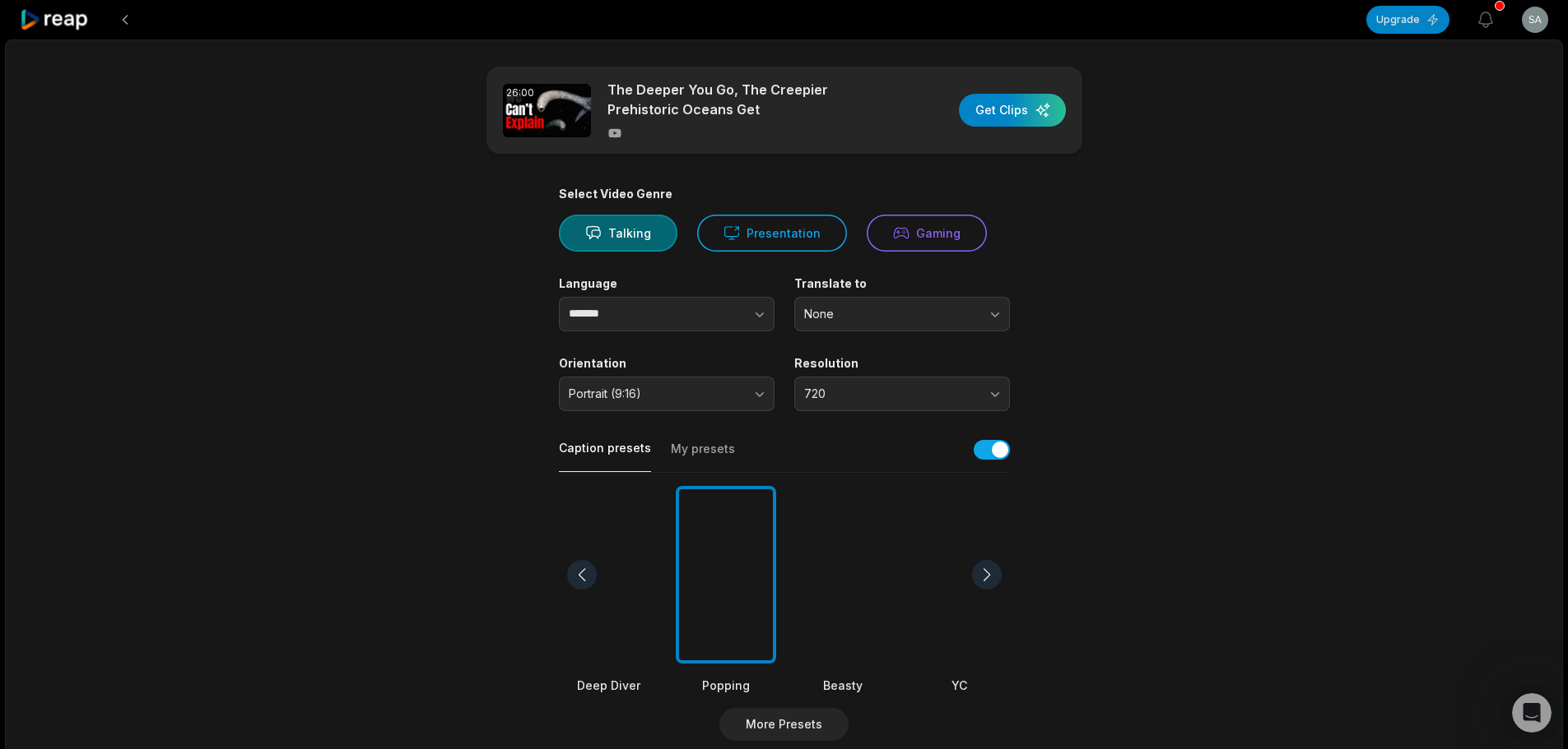
drag, startPoint x: 1522, startPoint y: 303, endPoint x: 1530, endPoint y: 287, distance: 17.9
click at [1530, 287] on div "26:00 The Deeper You Go, The Creepier Prehistoric Oceans Get Get Clips Select V…" at bounding box center [784, 614] width 1558 height 1148
drag, startPoint x: 1481, startPoint y: 297, endPoint x: 1580, endPoint y: 239, distance: 114.7
click at [1568, 239] on html "Upgrade View notifications Open user menu 26:00 The Deeper You Go, The Creepier…" at bounding box center [784, 374] width 1568 height 749
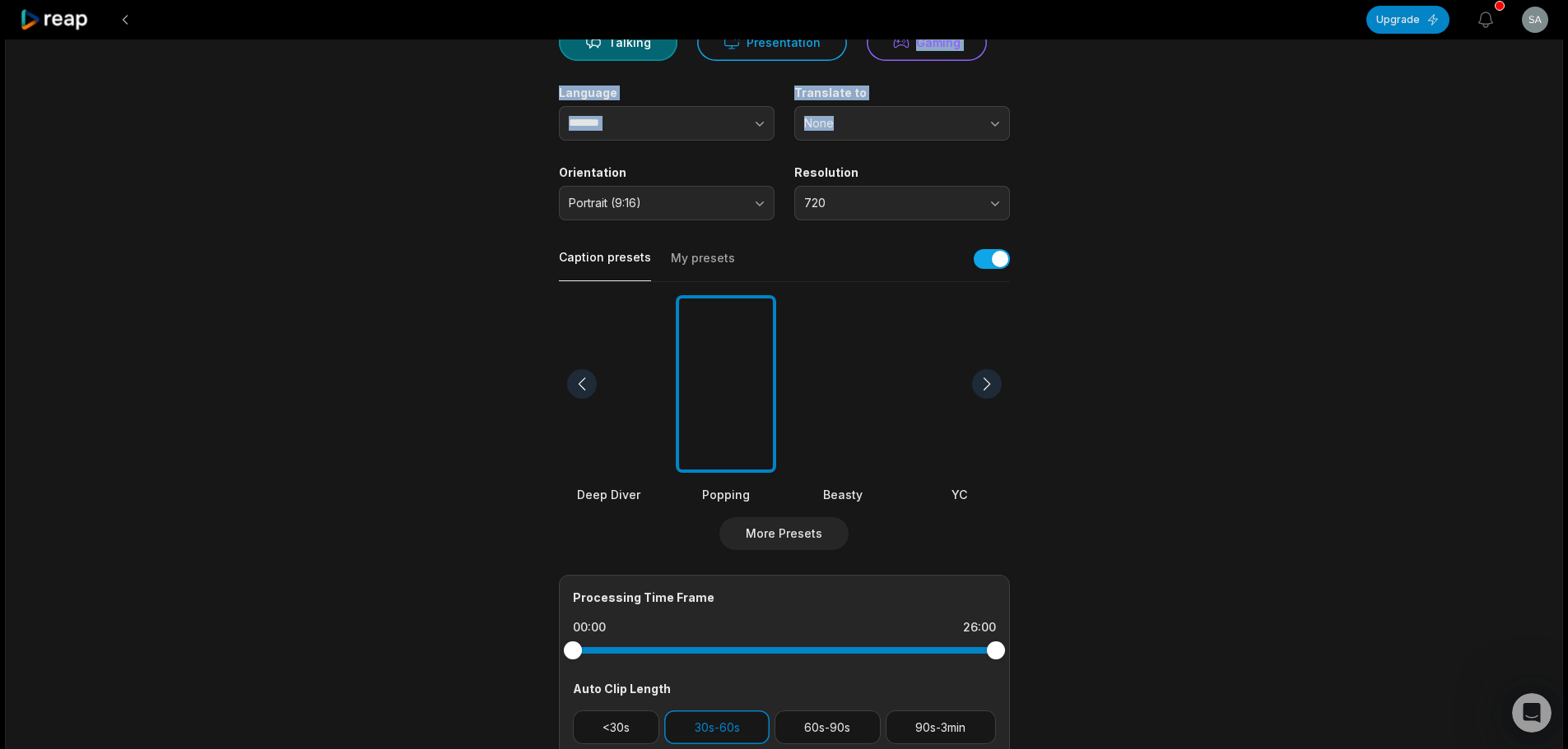
scroll to position [192, 0]
click at [1392, 334] on div "26:00 The Deeper You Go, The Creepier Prehistoric Oceans Get Get Clips Select V…" at bounding box center [784, 422] width 1558 height 1148
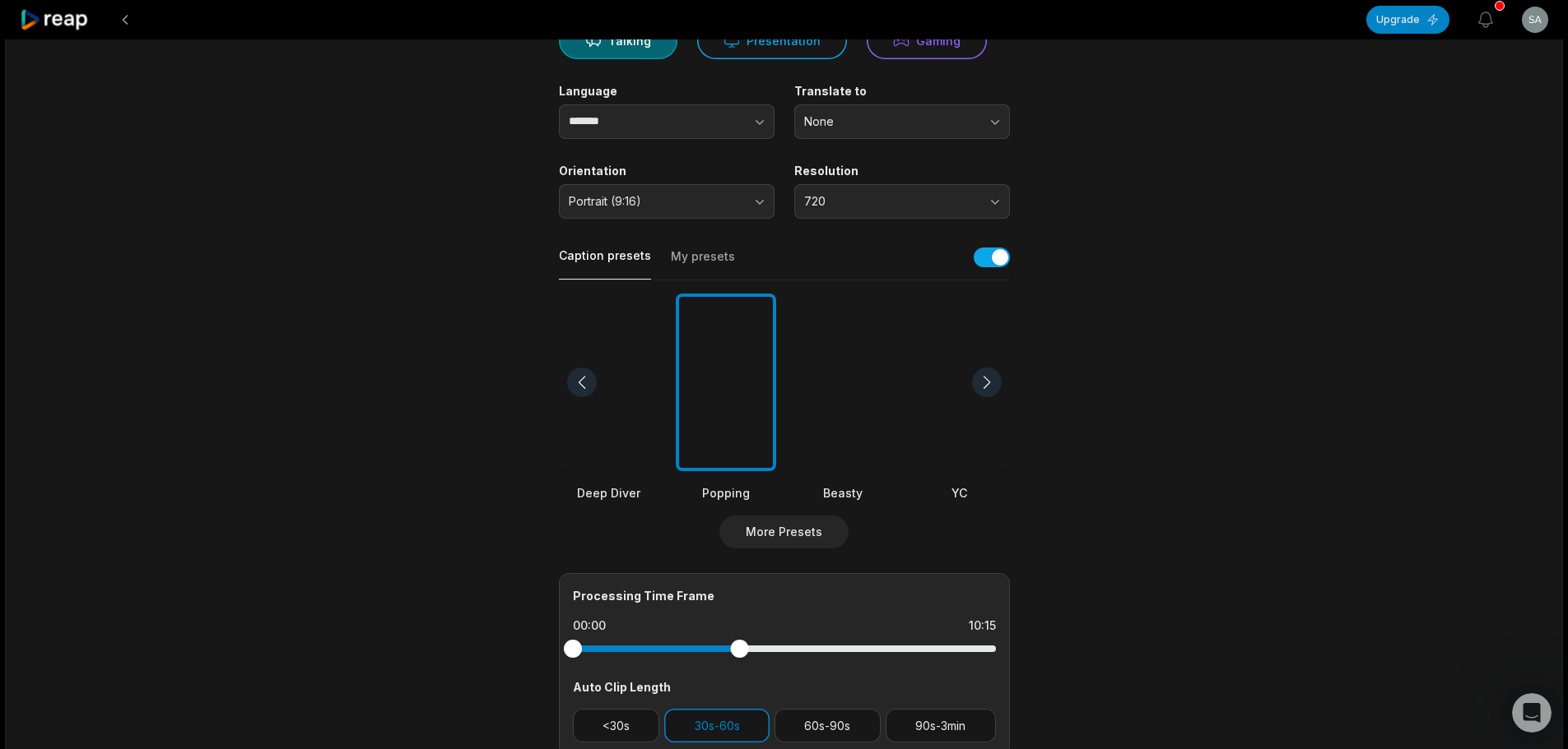
drag, startPoint x: 994, startPoint y: 646, endPoint x: 739, endPoint y: 678, distance: 257.0
click at [739, 678] on div "Processing Time Frame 00:00 10:15 Auto Clip Length <30s 30s-60s 60s-90s 90s-3min" at bounding box center [784, 664] width 451 height 184
drag, startPoint x: 739, startPoint y: 652, endPoint x: 1053, endPoint y: 668, distance: 314.4
click at [1053, 668] on main "26:00 The Deeper You Go, The Creepier Prehistoric Oceans Get Get Clips Select V…" at bounding box center [784, 377] width 797 height 1007
drag, startPoint x: 565, startPoint y: 646, endPoint x: 854, endPoint y: 664, distance: 289.6
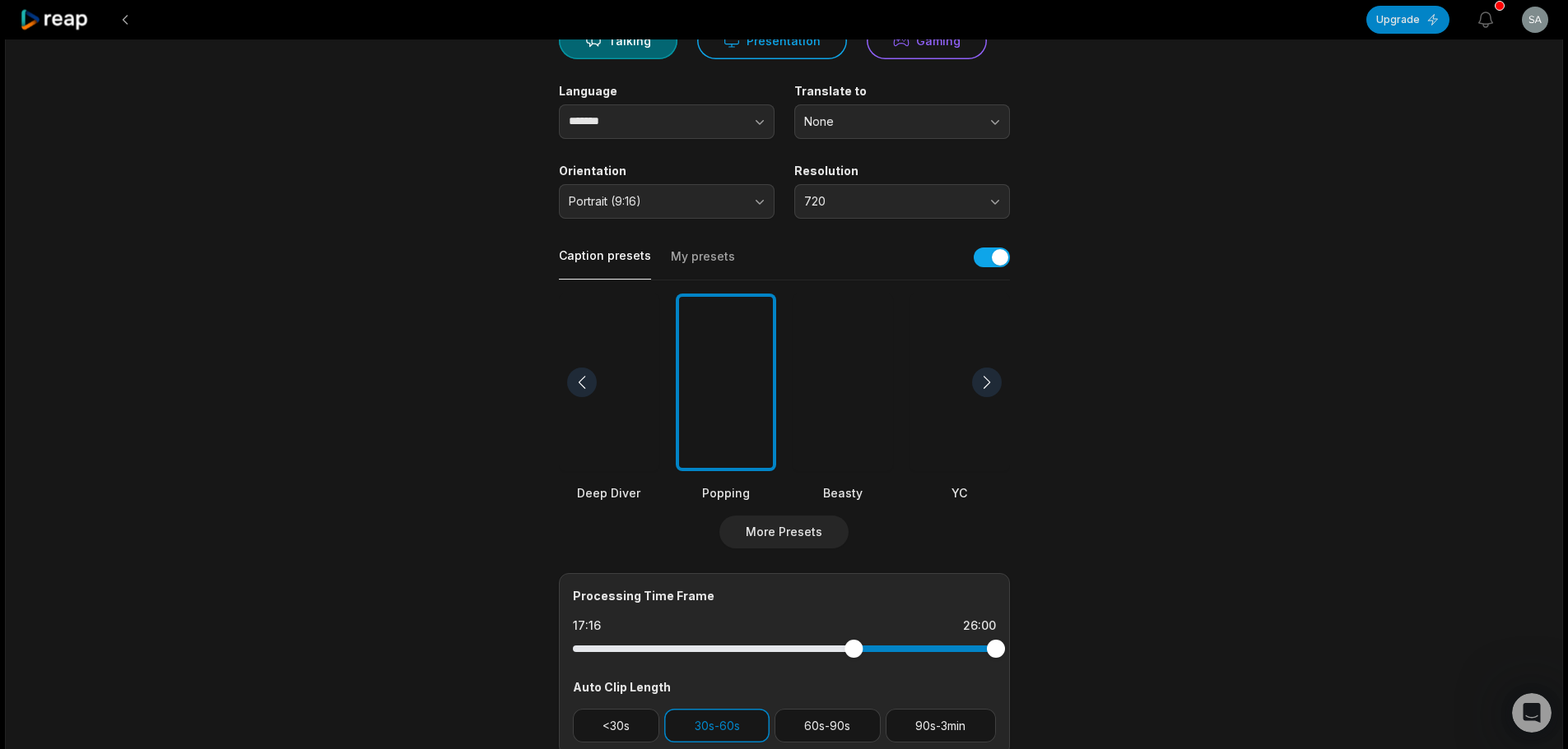
click at [854, 664] on div "Processing Time Frame 17:16 26:00 Auto Clip Length <30s 30s-60s 60s-90s 90s-3min" at bounding box center [784, 664] width 451 height 184
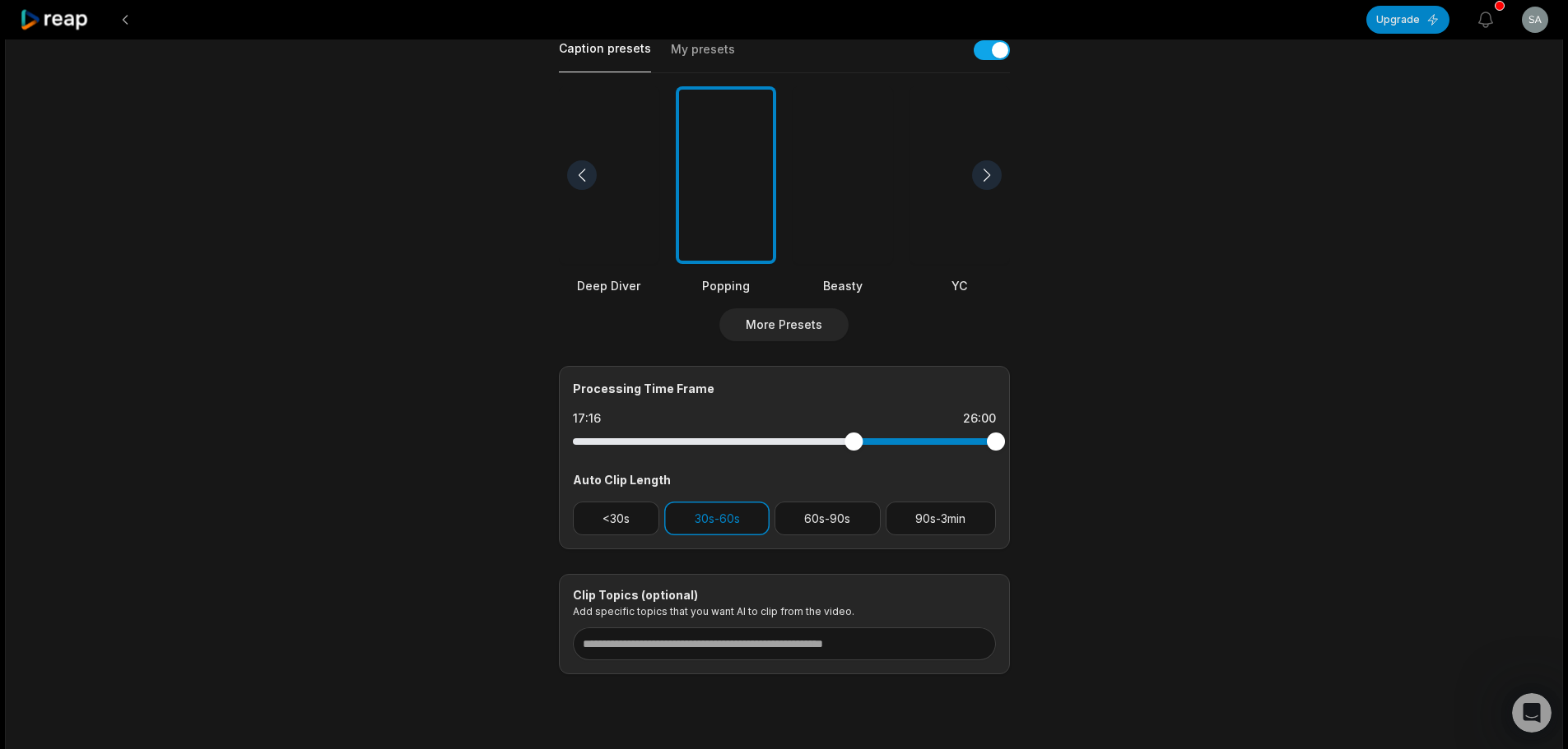
scroll to position [0, 0]
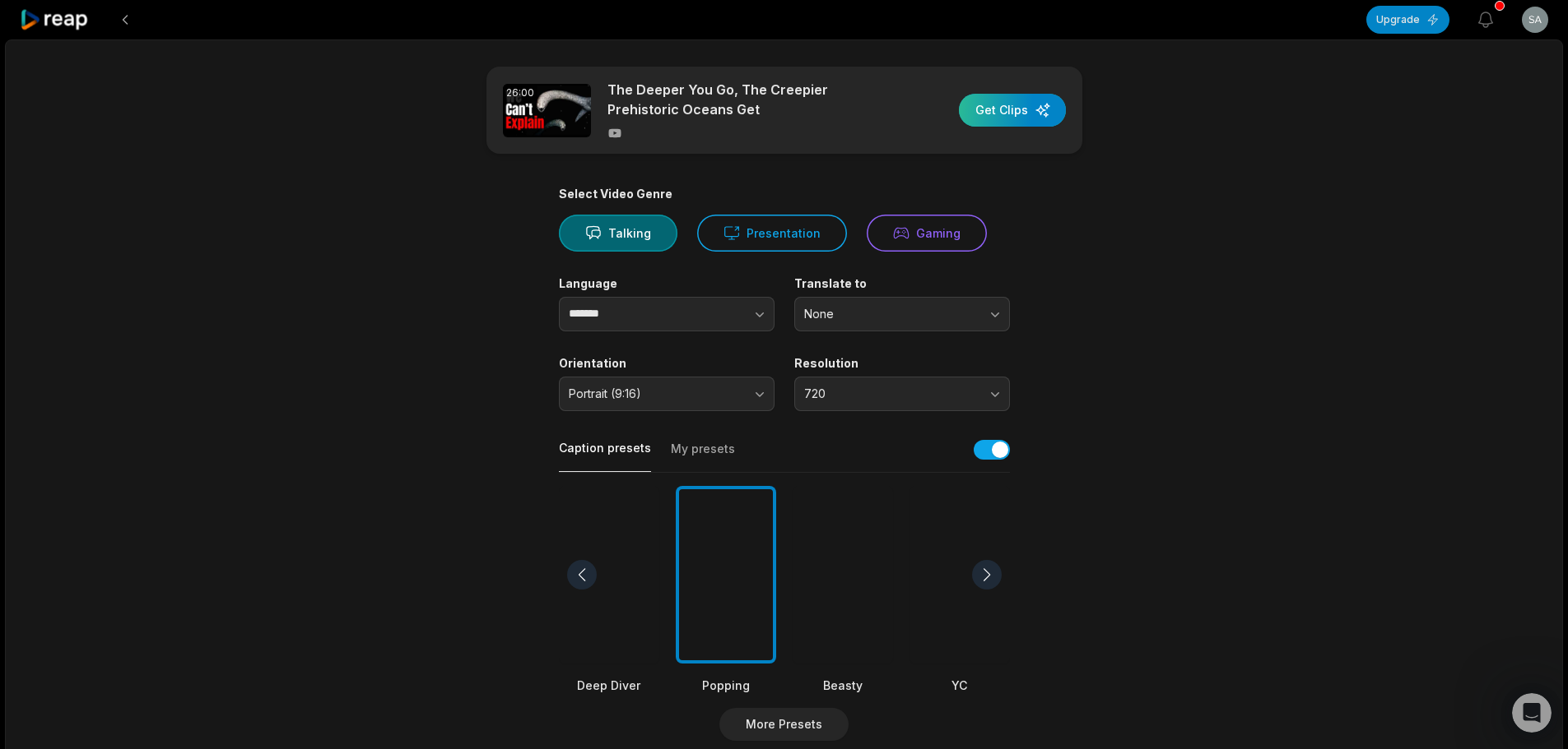
click at [1023, 110] on div "button" at bounding box center [1012, 111] width 107 height 33
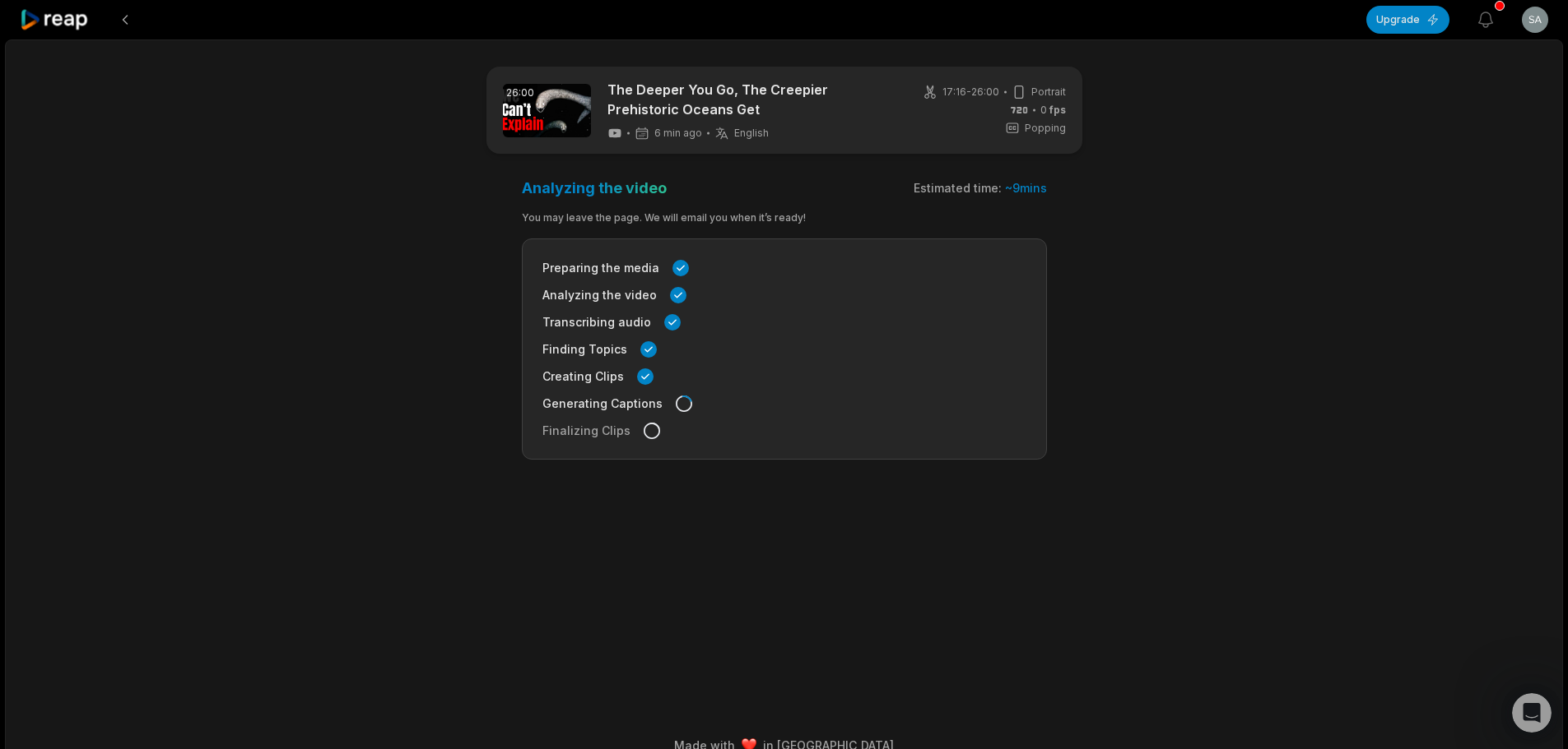
scroll to position [25, 0]
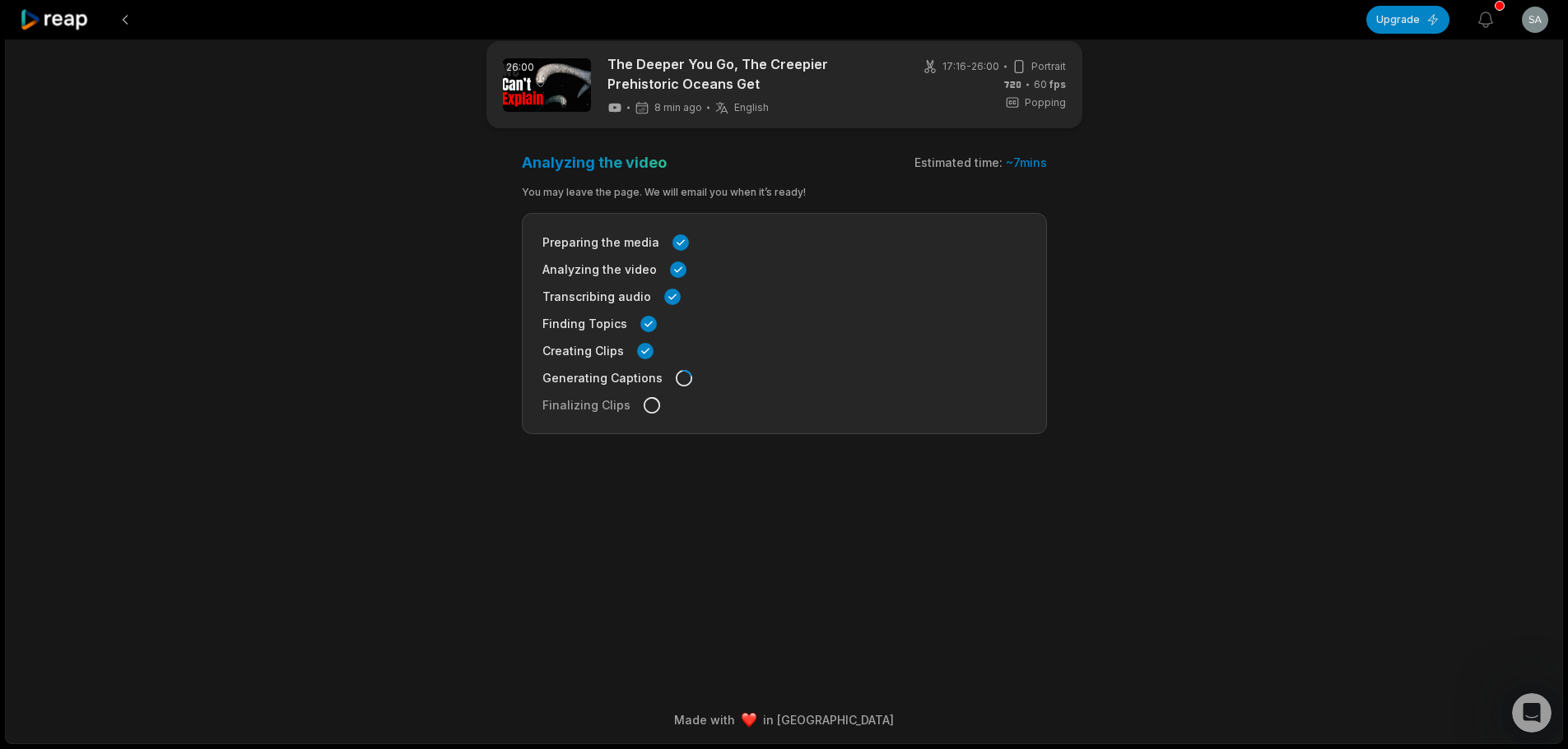
click at [1136, 362] on main "26:00 The Deeper You Go, The Creepier Prehistoric Oceans Get 8 min ago English …" at bounding box center [784, 332] width 797 height 584
click at [1203, 212] on div "26:00 The Deeper You Go, The Creepier Prehistoric Oceans Get 10 min ago English…" at bounding box center [784, 379] width 1558 height 731
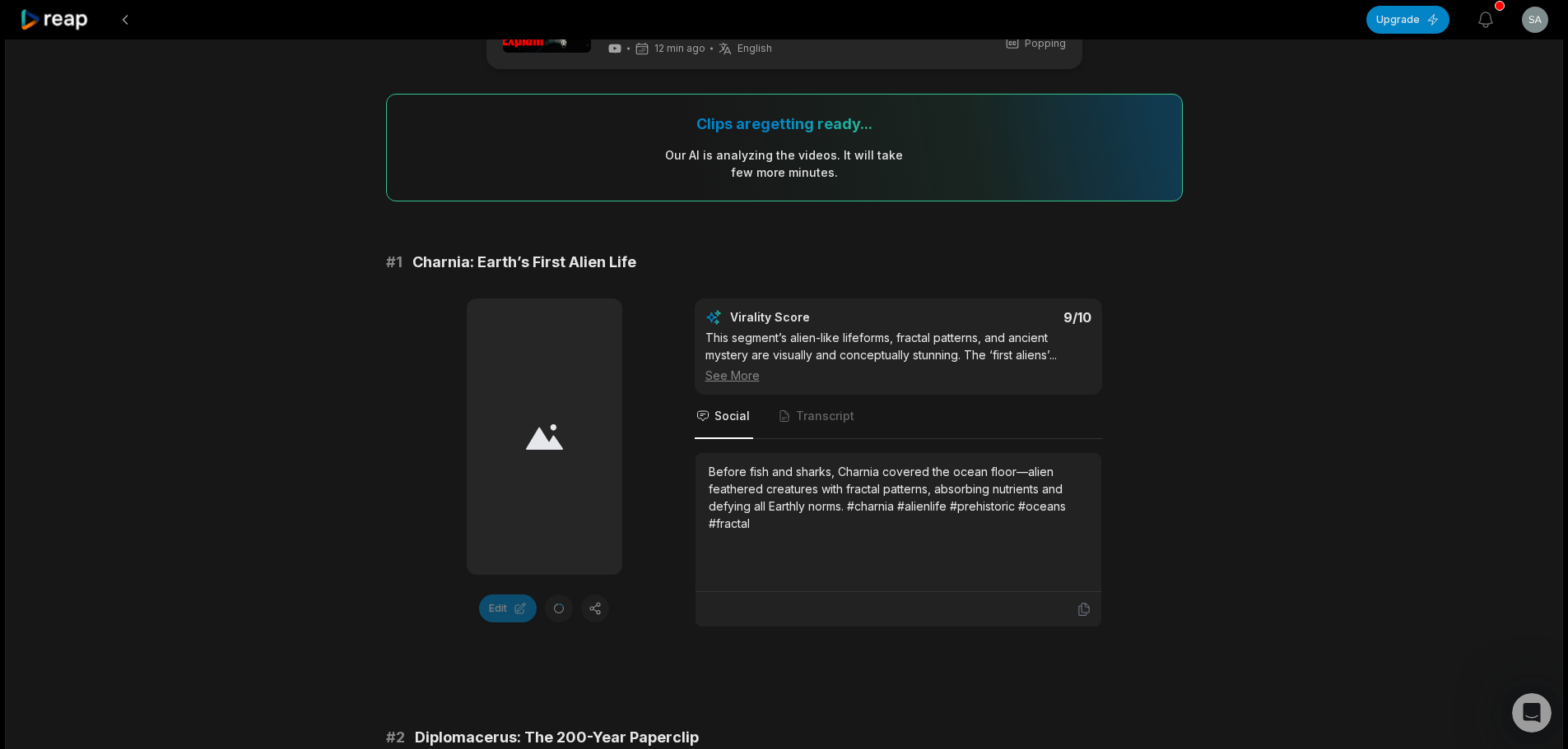
scroll to position [161, 0]
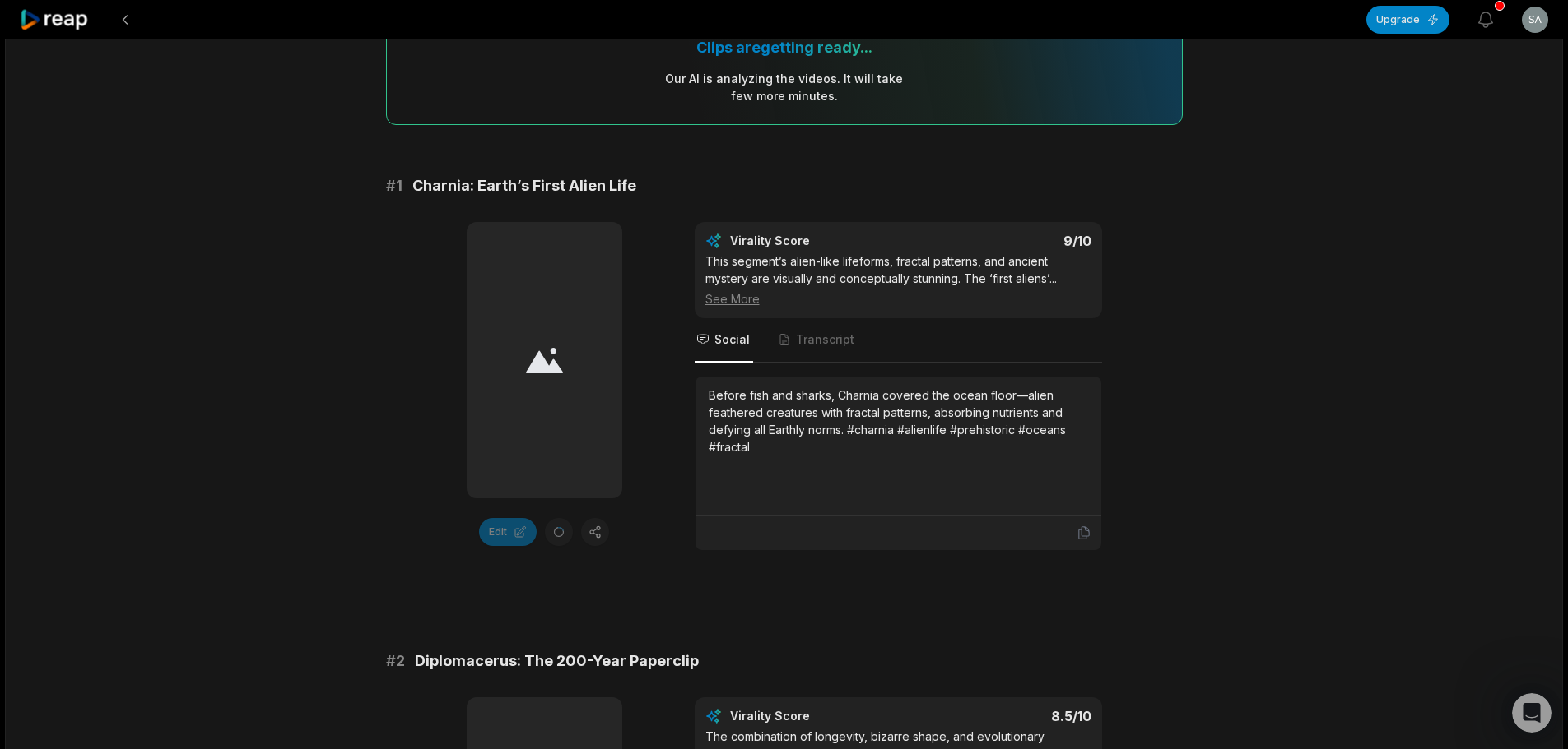
click at [544, 355] on icon at bounding box center [544, 360] width 37 height 27
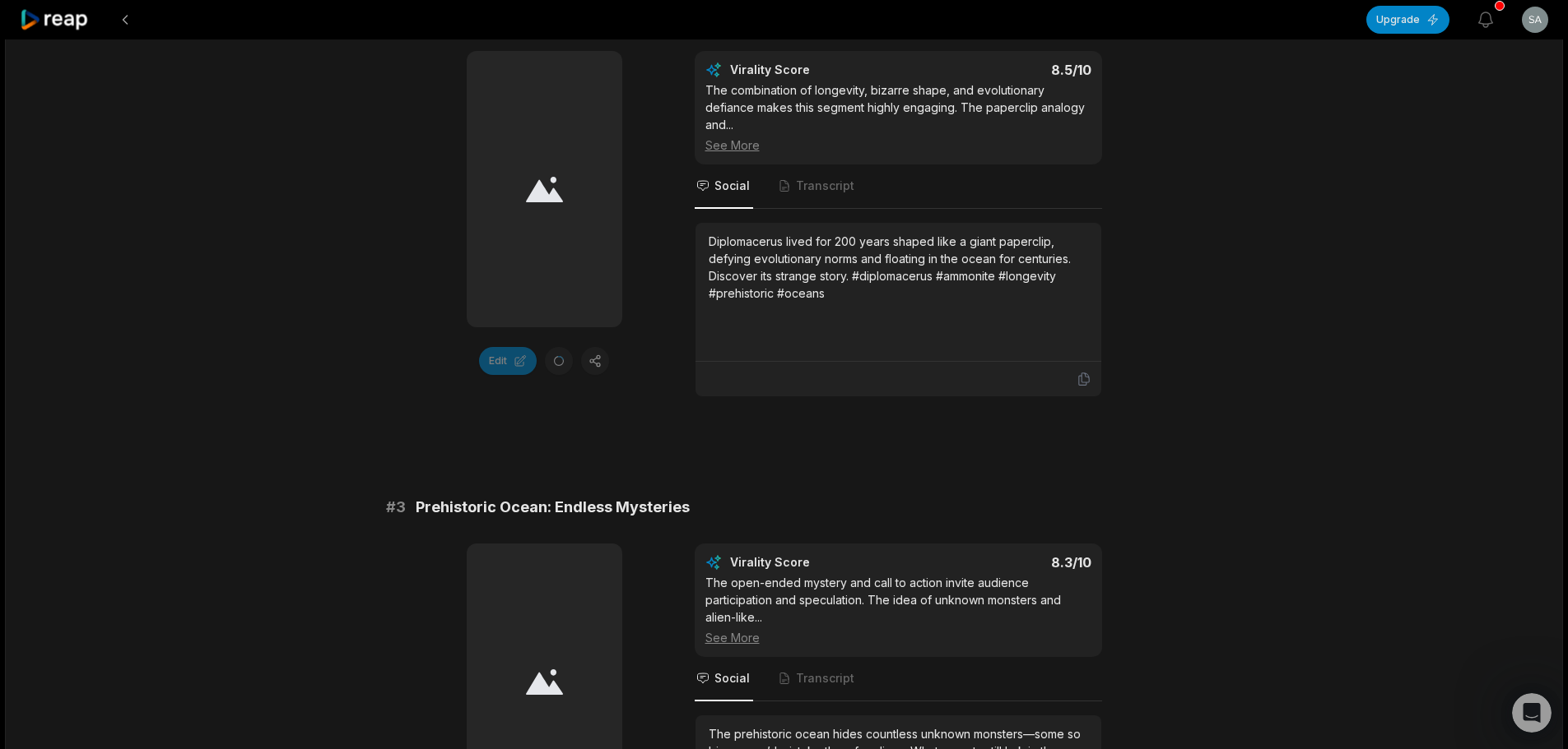
scroll to position [0, 0]
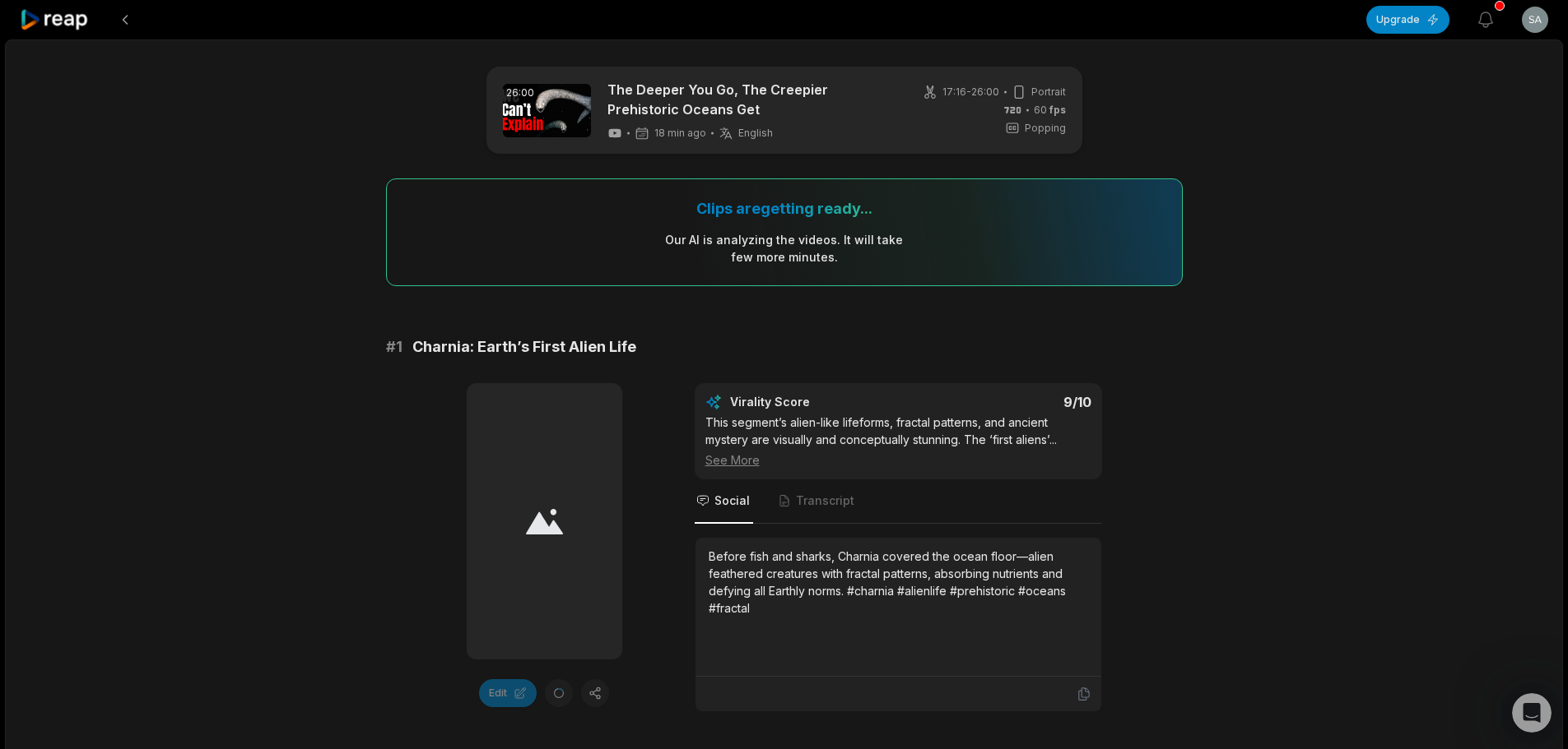
click at [537, 543] on div at bounding box center [544, 522] width 156 height 276
click at [886, 235] on div "Our AI is analyzing the video s . It will take few more minutes." at bounding box center [784, 249] width 239 height 35
click at [964, 230] on div "Clips are getting ready... Our AI is analyzing the video s . It will take few m…" at bounding box center [784, 232] width 797 height 108
click at [547, 545] on div at bounding box center [544, 522] width 156 height 276
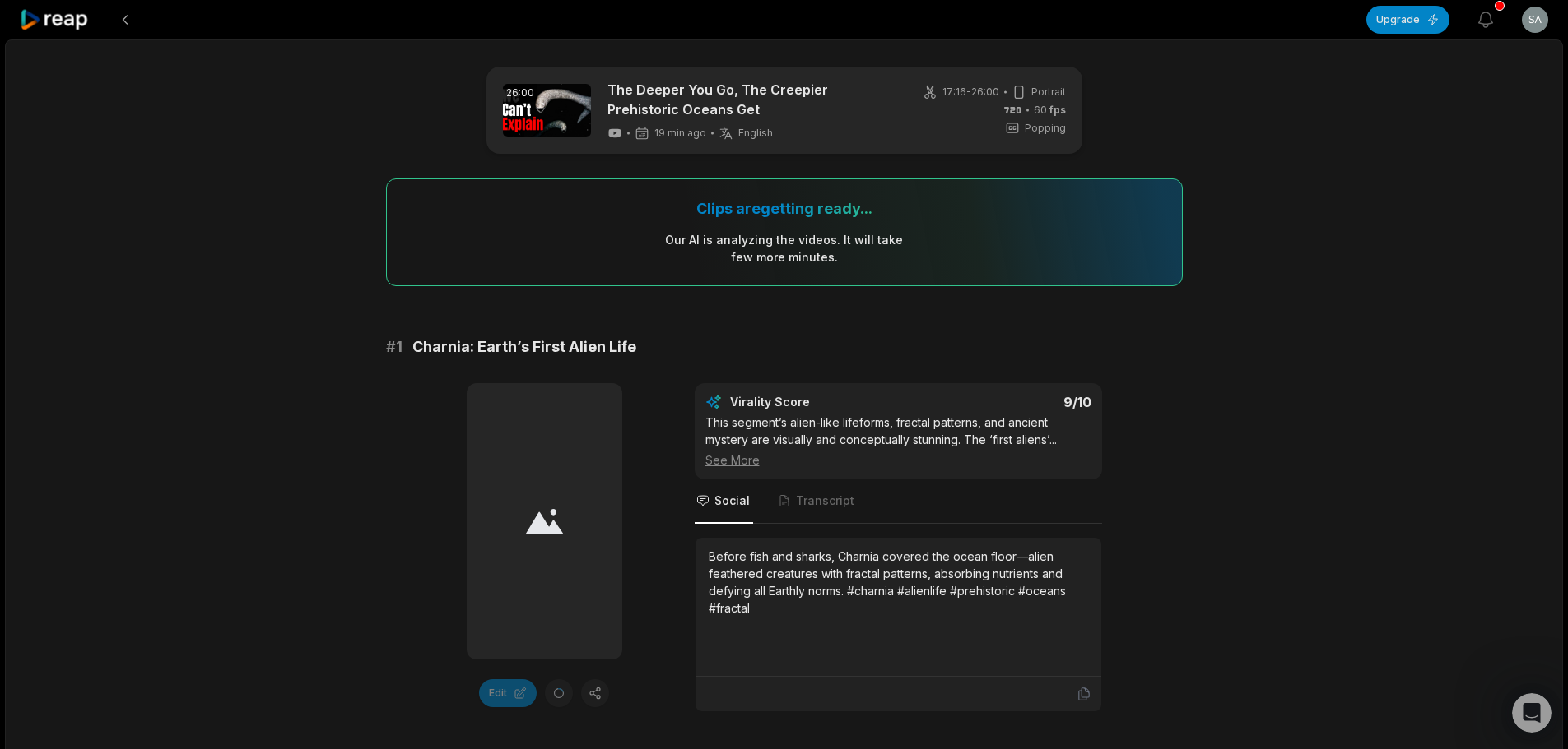
click at [534, 549] on div at bounding box center [544, 522] width 156 height 276
click at [529, 518] on icon at bounding box center [544, 522] width 37 height 27
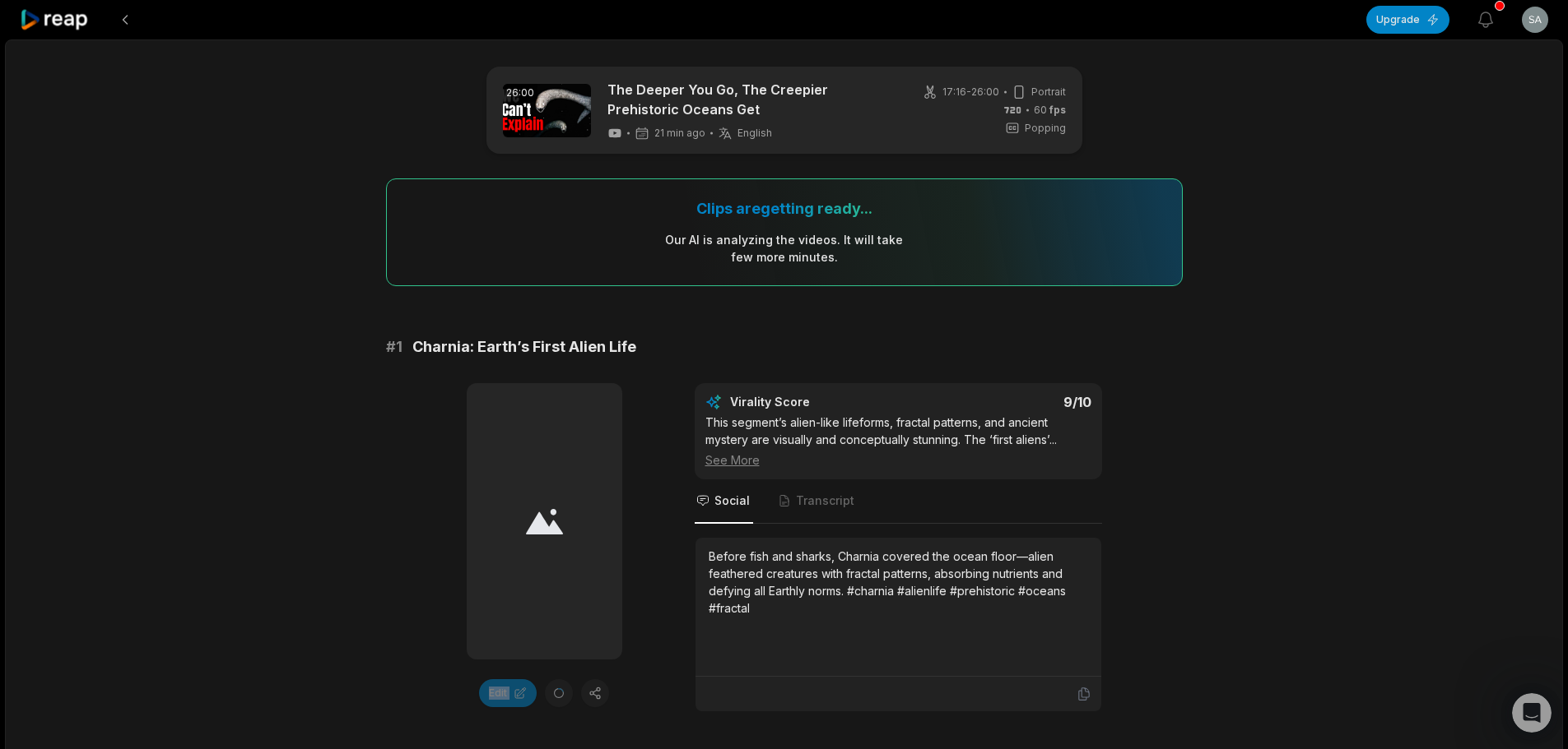
click at [529, 518] on icon at bounding box center [544, 522] width 37 height 27
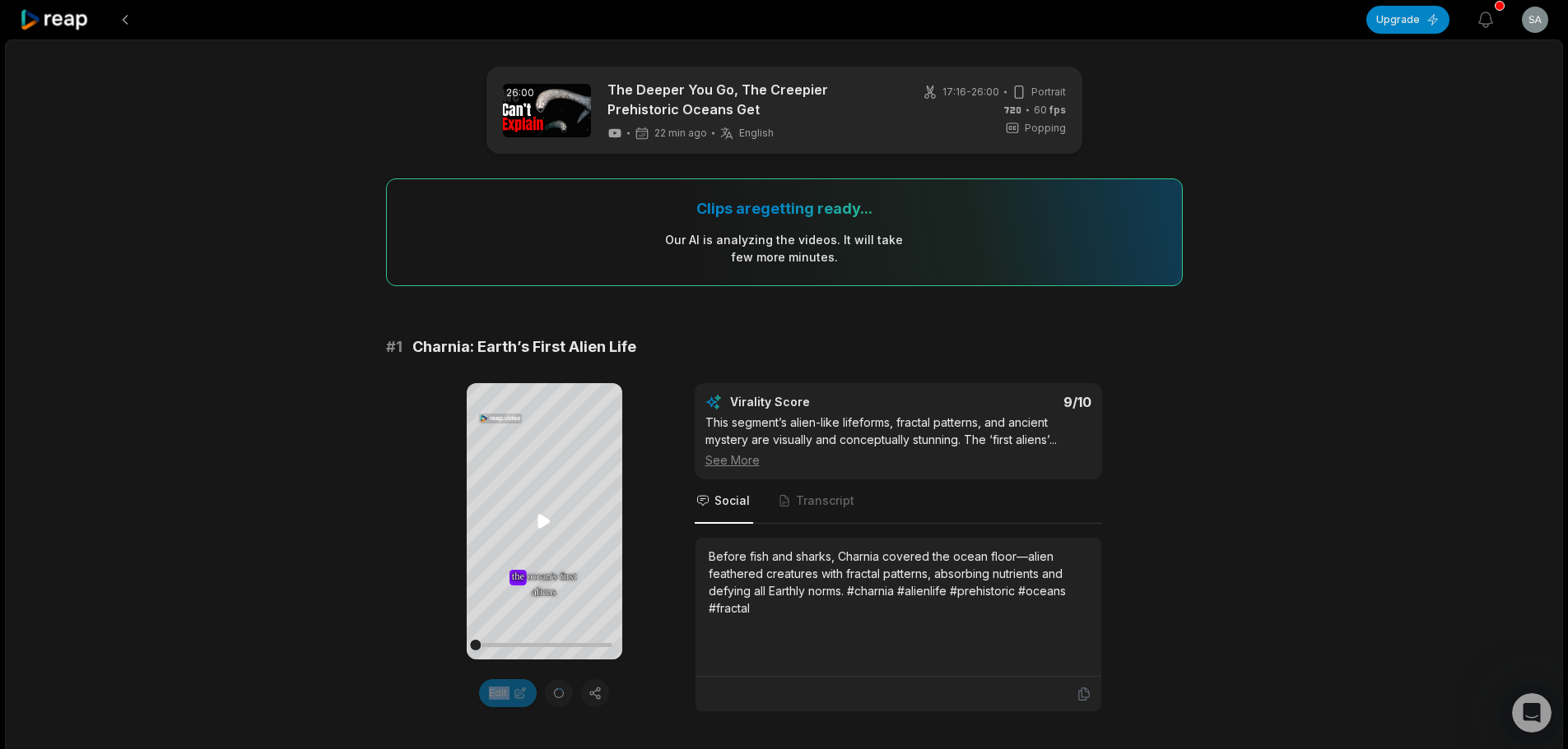
click at [548, 519] on icon at bounding box center [543, 522] width 19 height 19
click at [545, 516] on icon at bounding box center [543, 522] width 19 height 19
click at [666, 635] on div "Your browser does not support mp4 format. the the ocean's ocean's first first a…" at bounding box center [784, 548] width 797 height 329
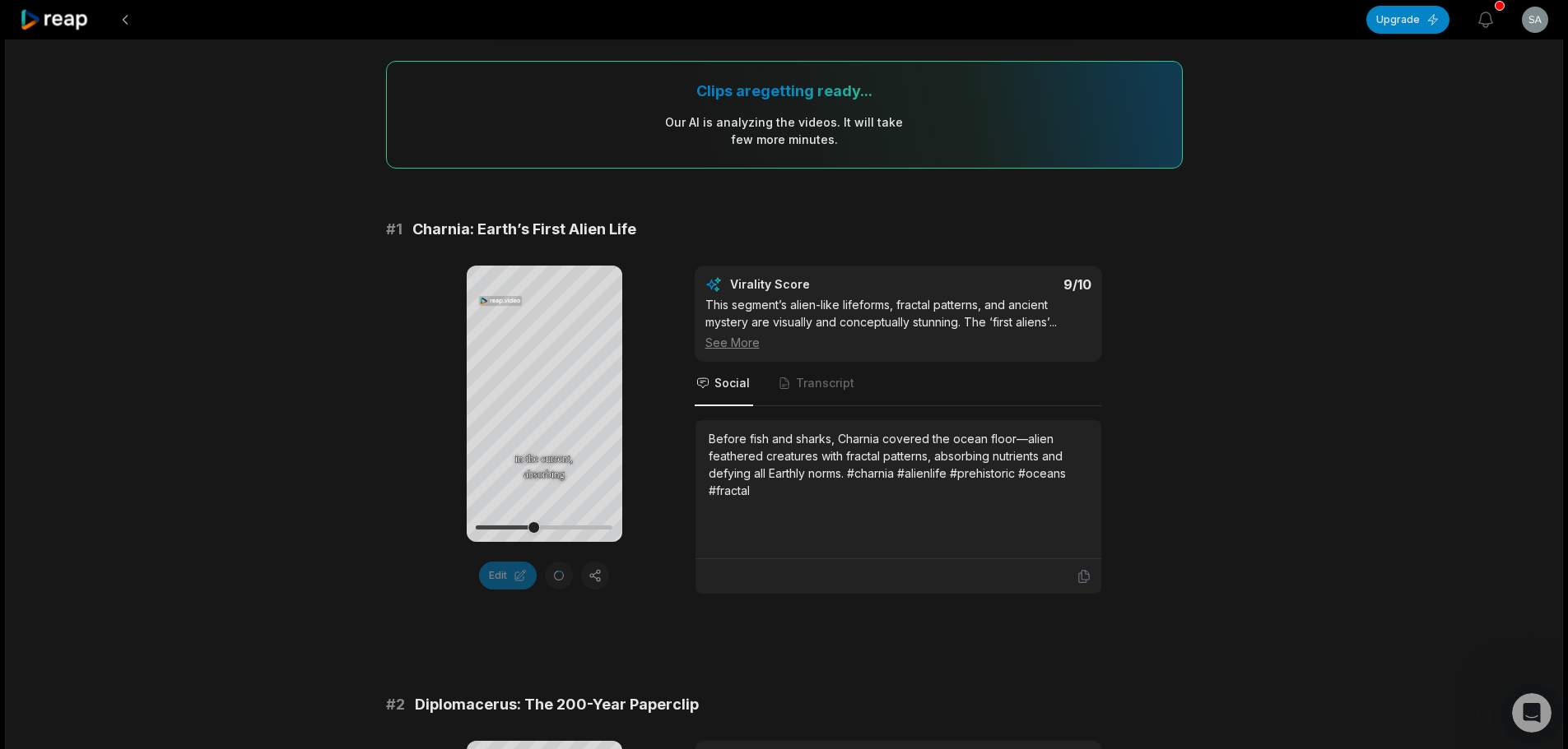
scroll to position [106, 0]
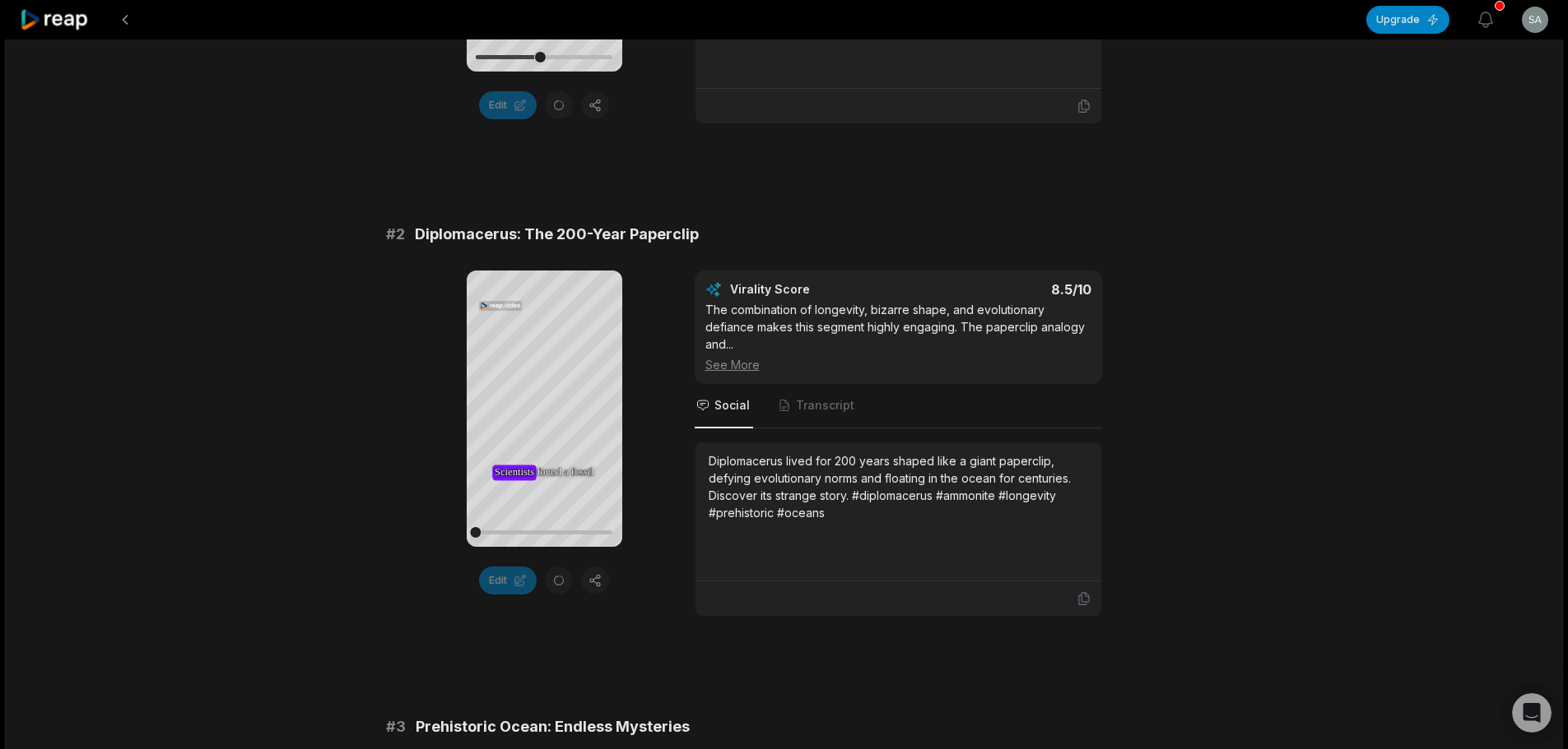
scroll to position [683, 0]
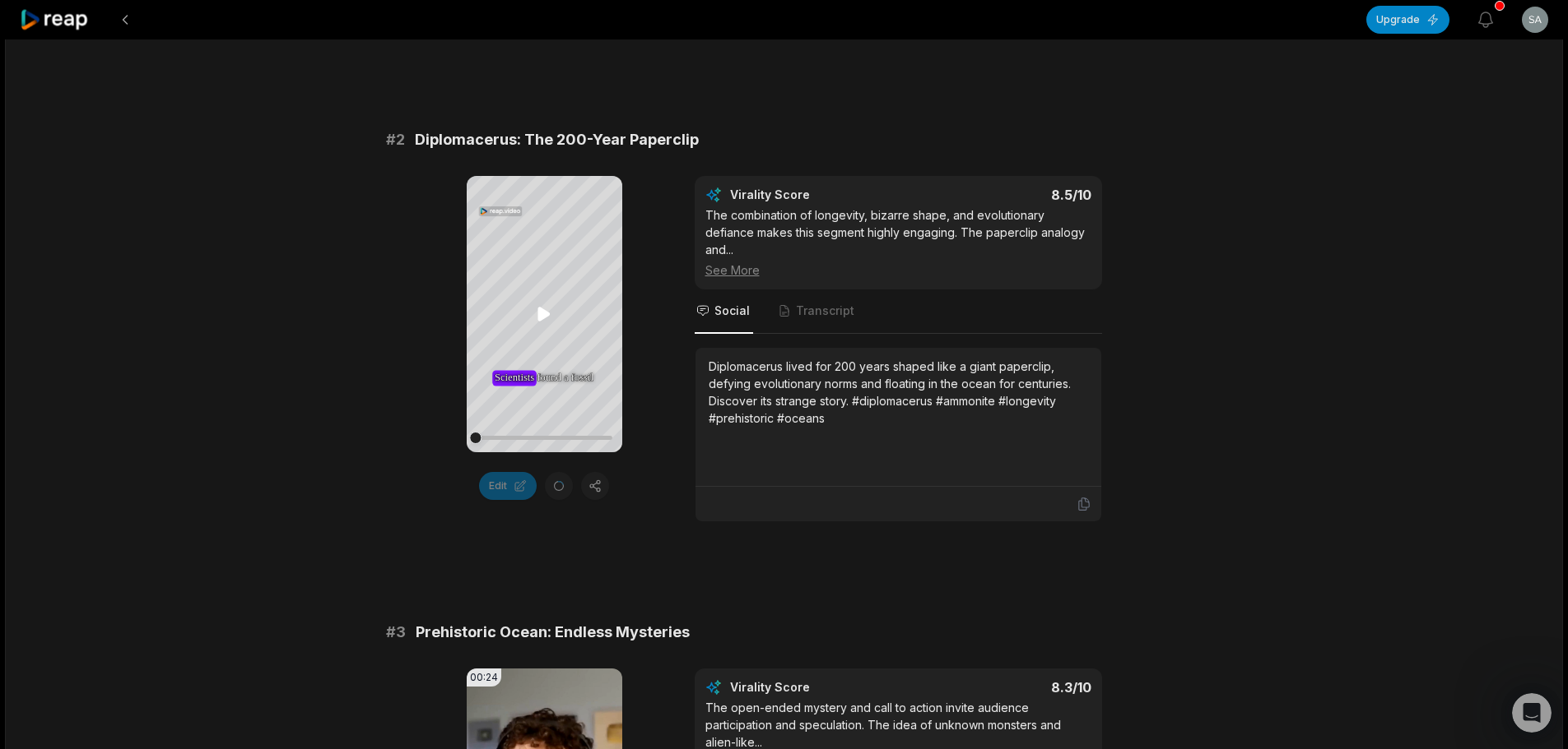
click at [536, 314] on icon at bounding box center [543, 314] width 19 height 19
click at [542, 320] on icon at bounding box center [543, 314] width 19 height 19
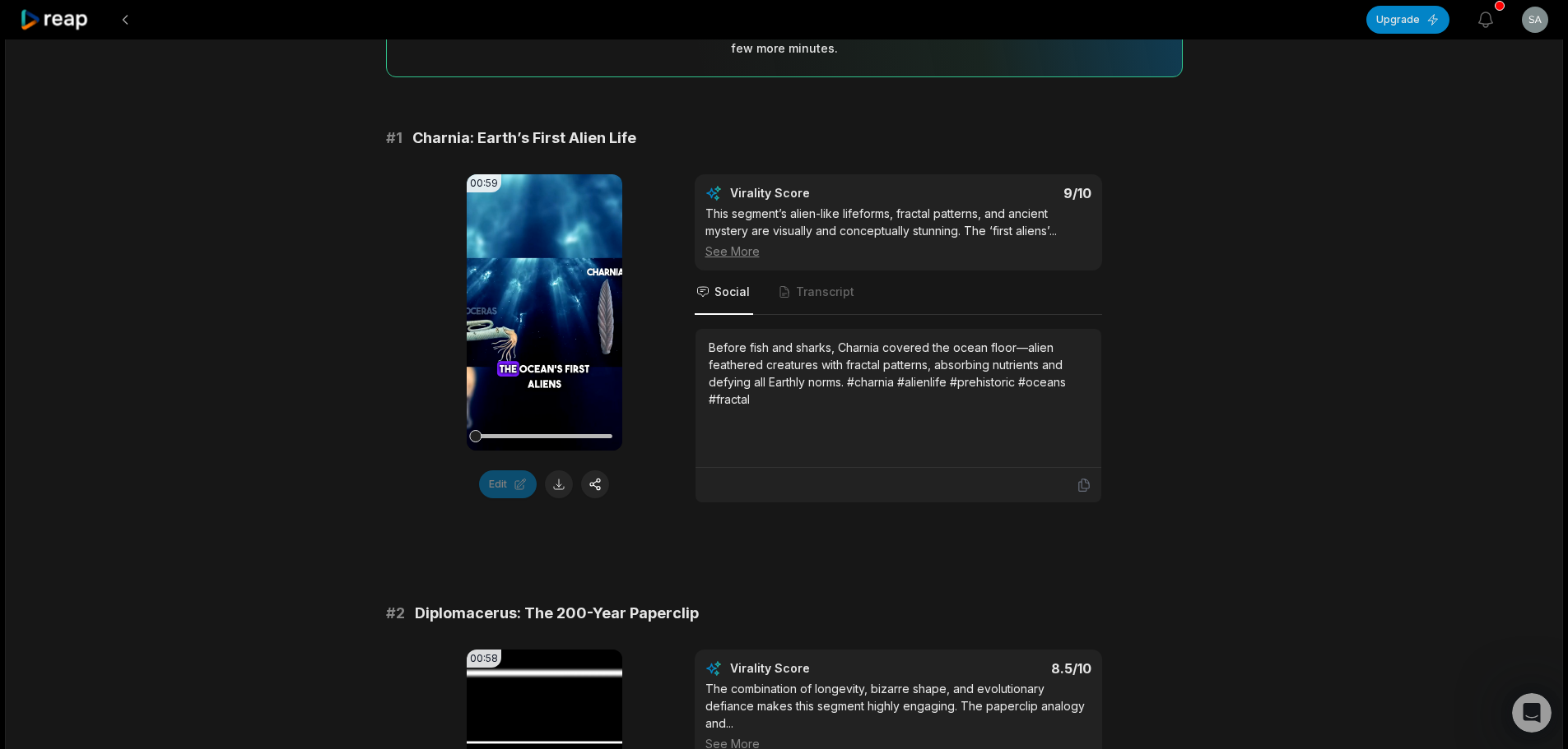
scroll to position [203, 0]
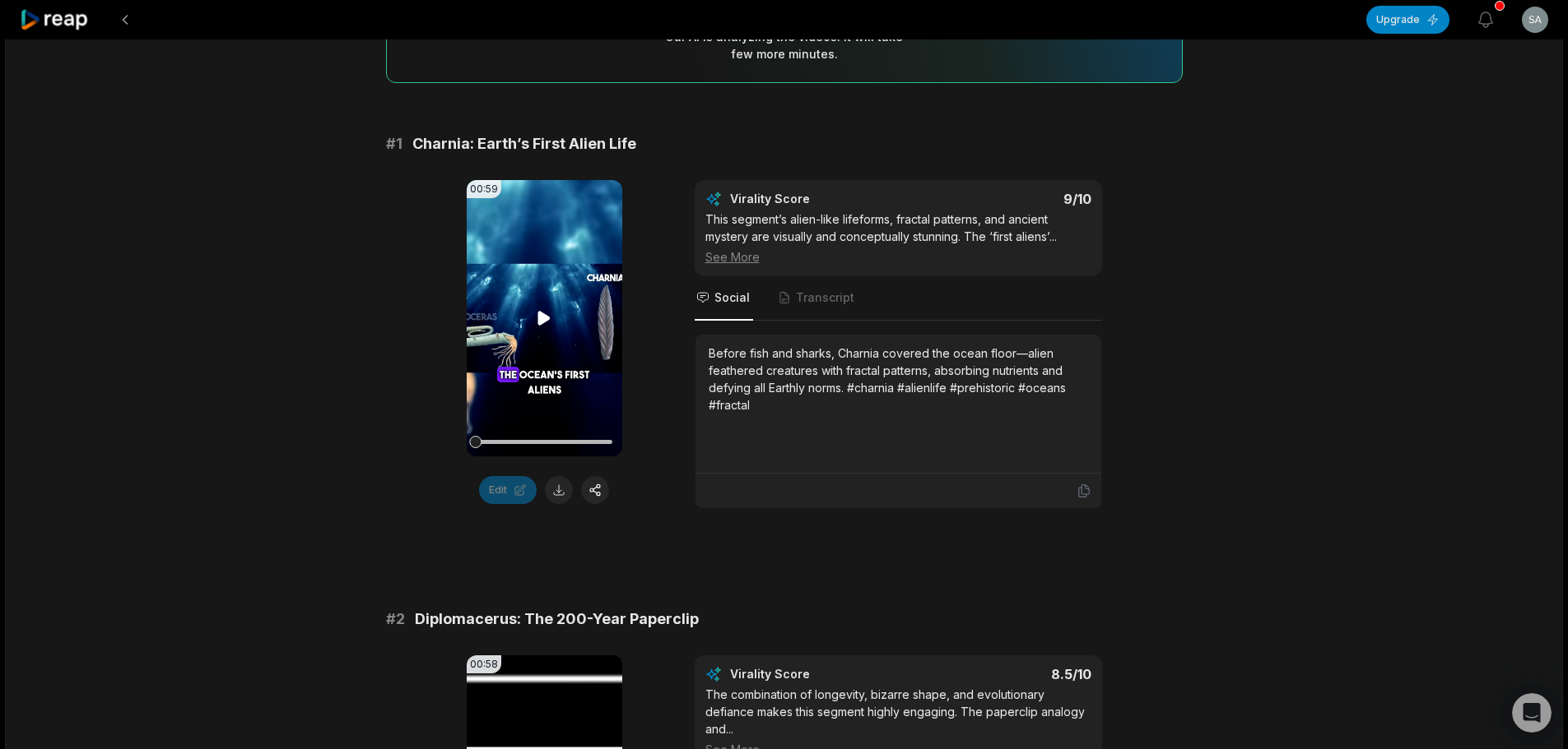
click at [538, 313] on icon at bounding box center [543, 318] width 19 height 19
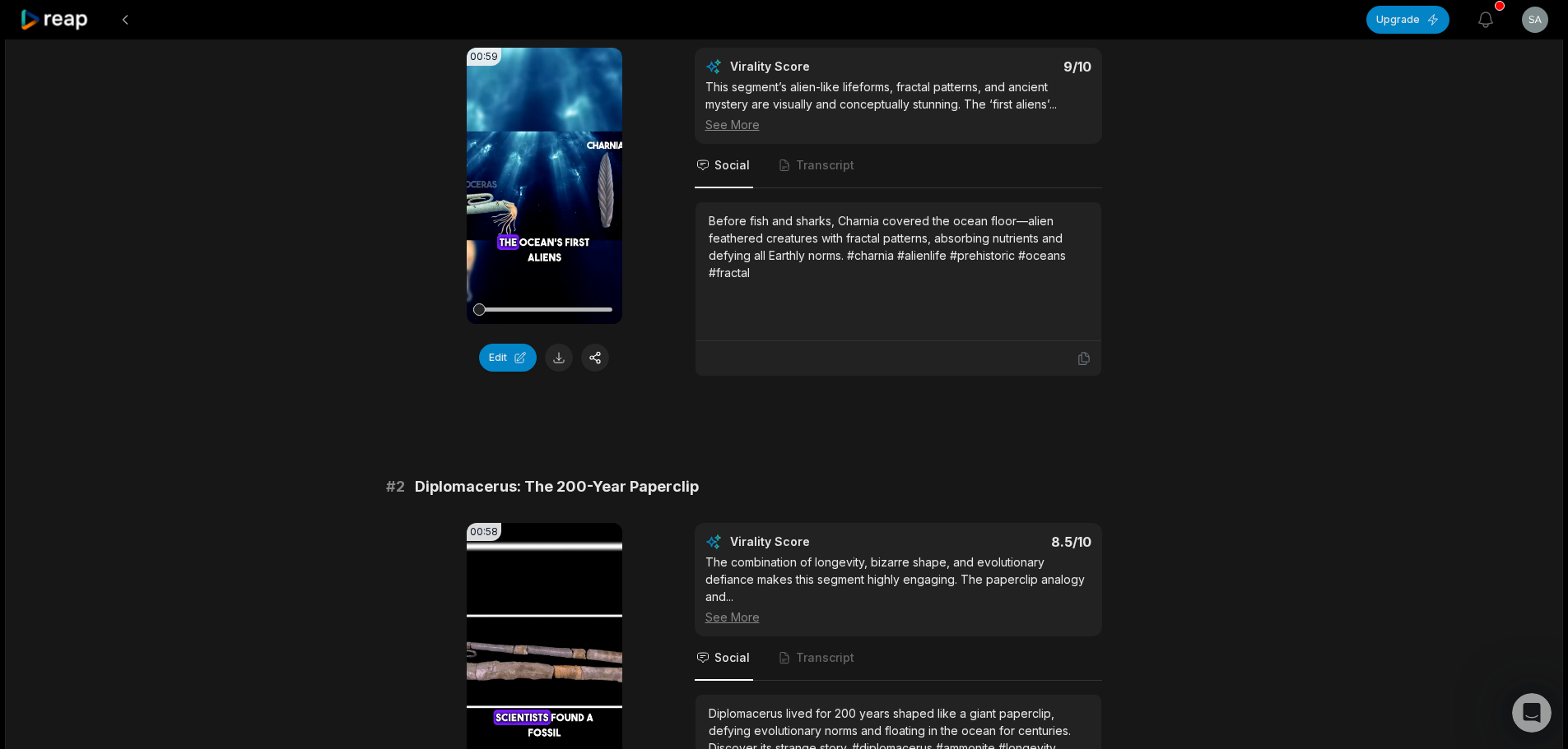
scroll to position [71, 0]
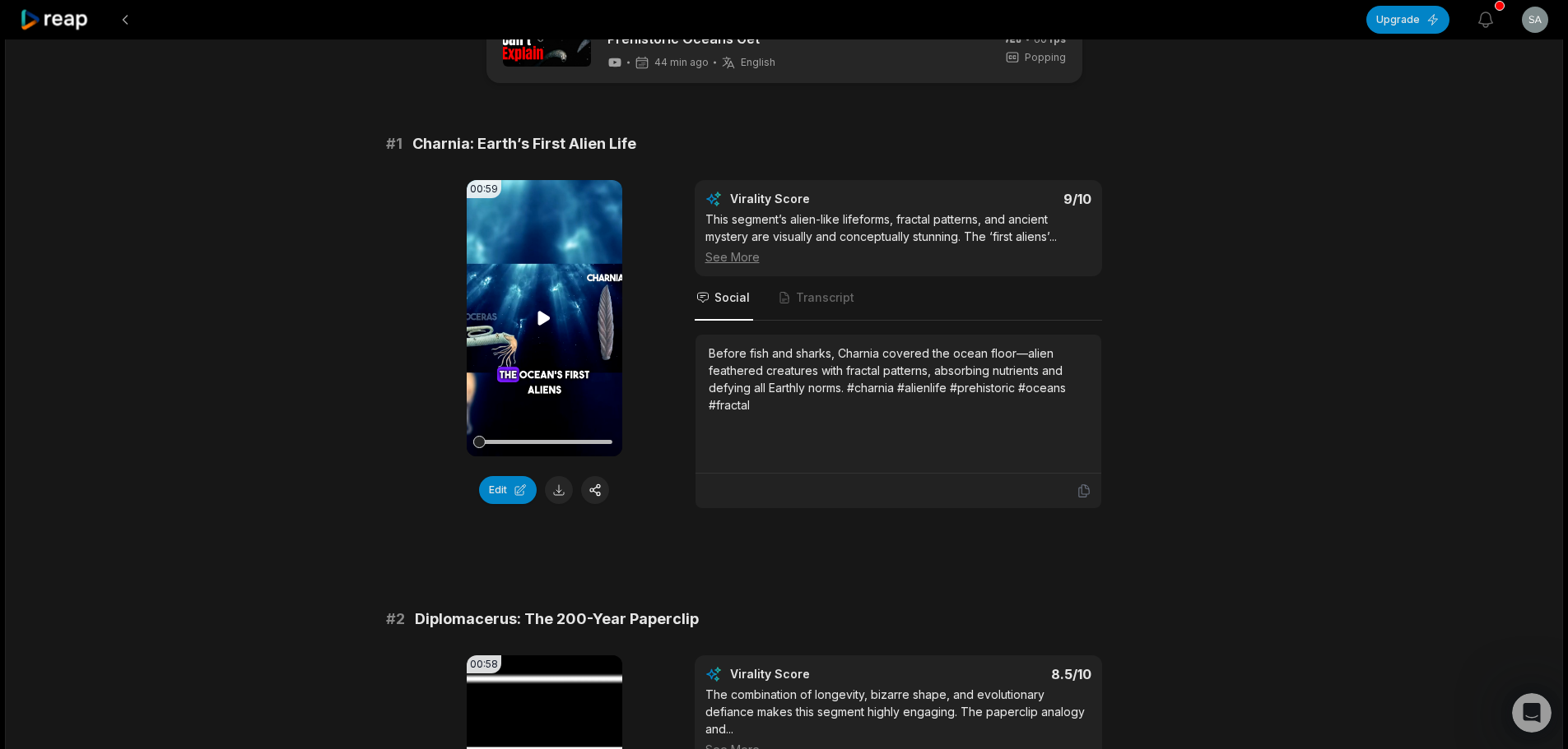
click at [542, 308] on video "Your browser does not support mp4 format." at bounding box center [544, 318] width 156 height 276
click at [540, 321] on icon at bounding box center [543, 318] width 19 height 19
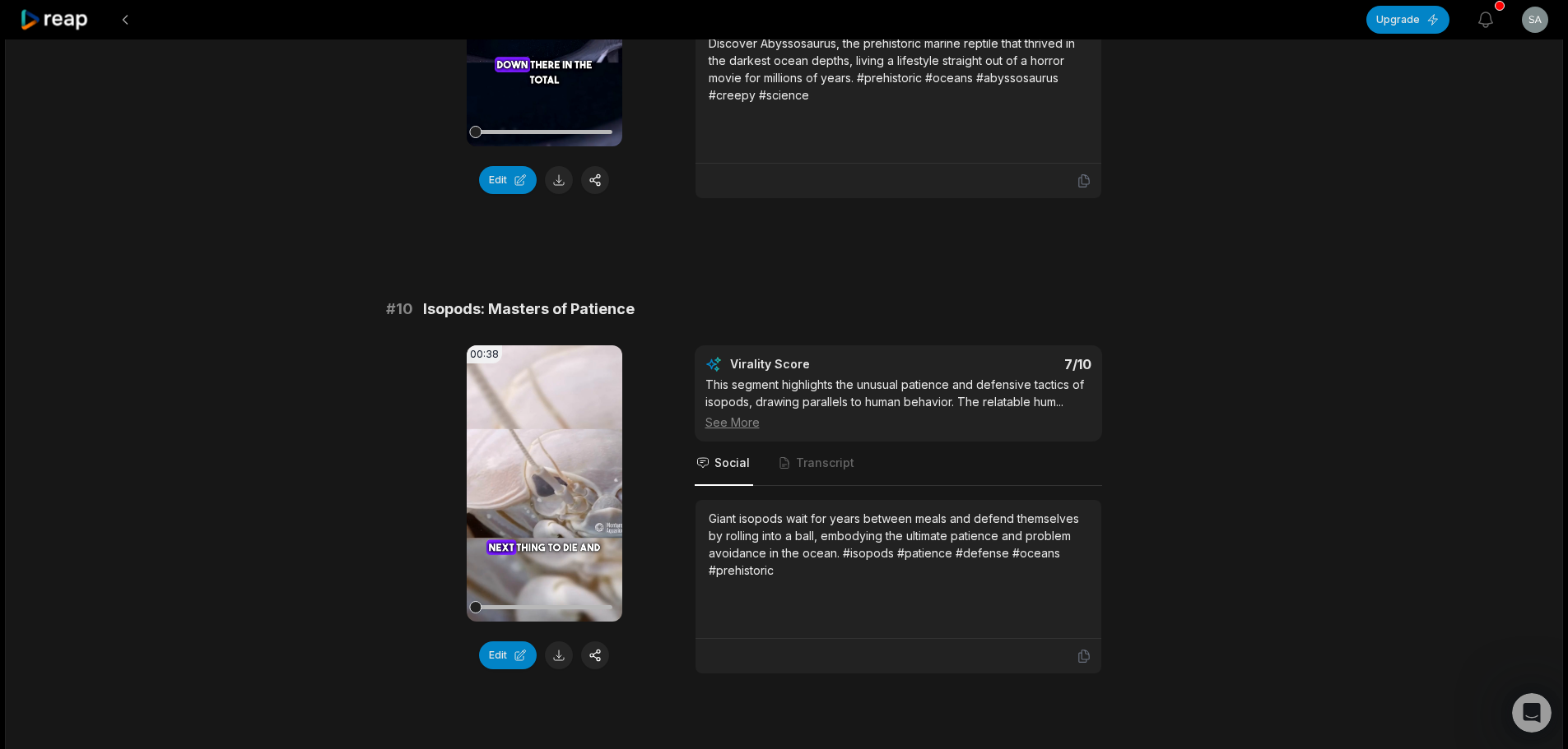
scroll to position [4268, 0]
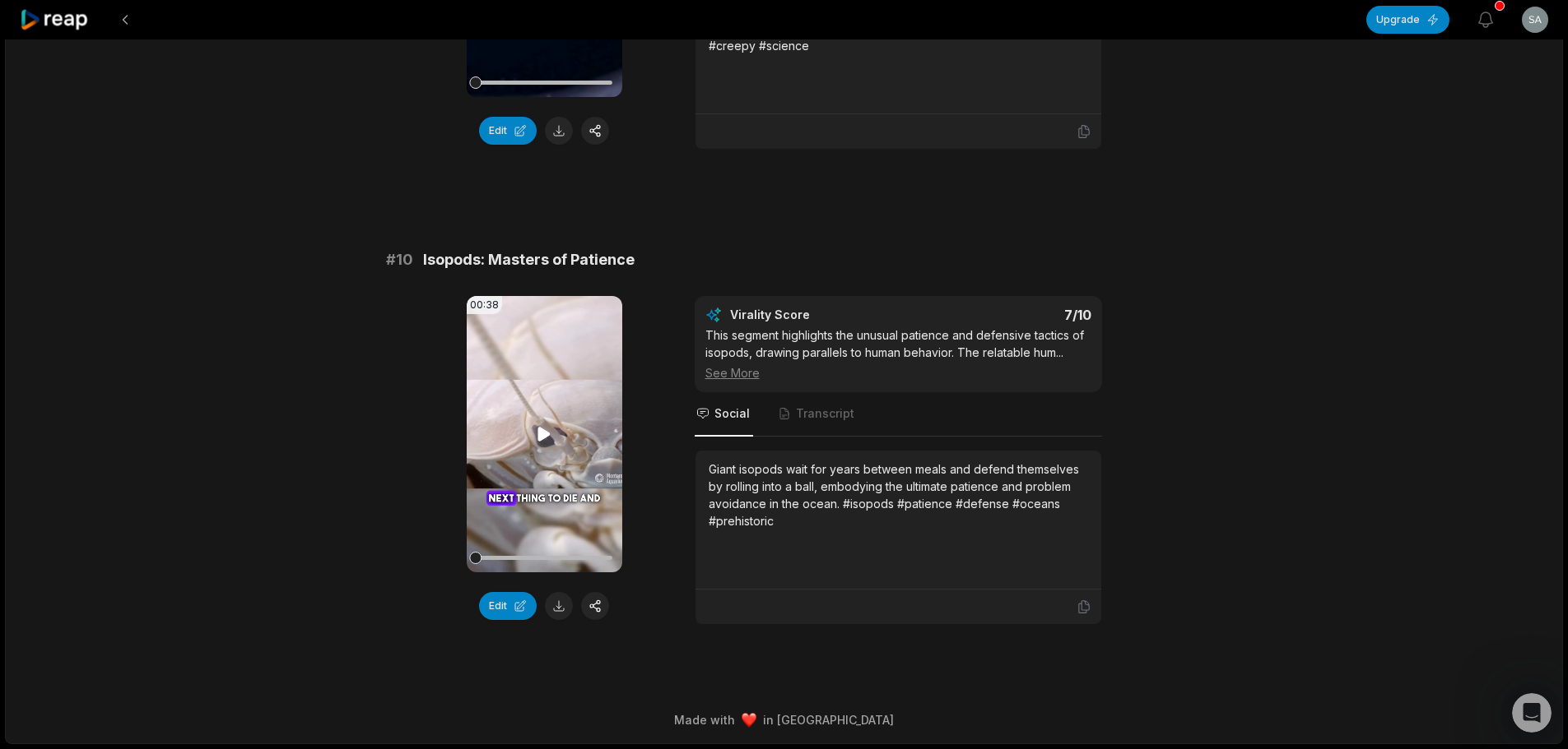
click at [543, 427] on icon at bounding box center [543, 434] width 19 height 19
click at [542, 426] on icon at bounding box center [543, 434] width 19 height 19
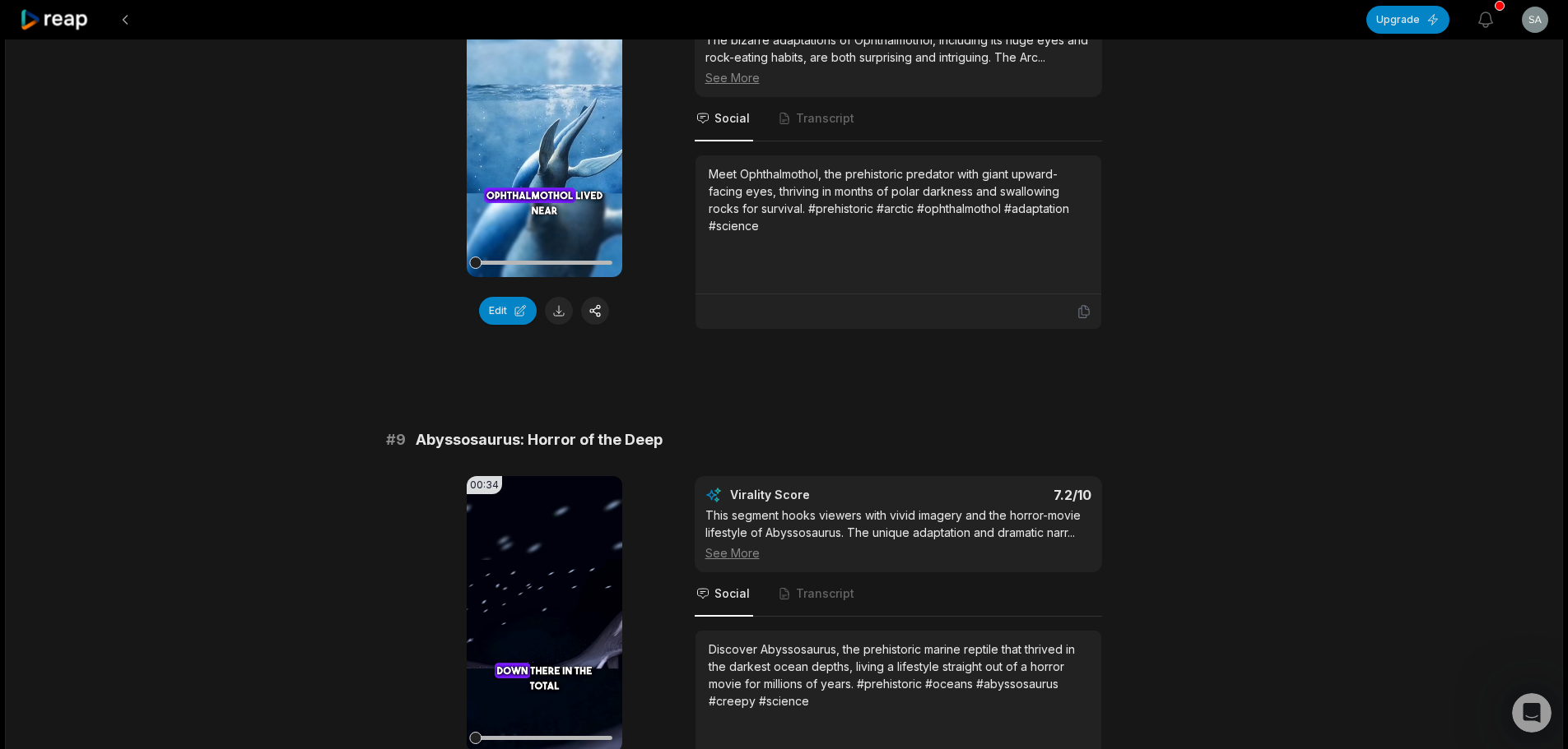
scroll to position [2738, 0]
